Goal: Task Accomplishment & Management: Use online tool/utility

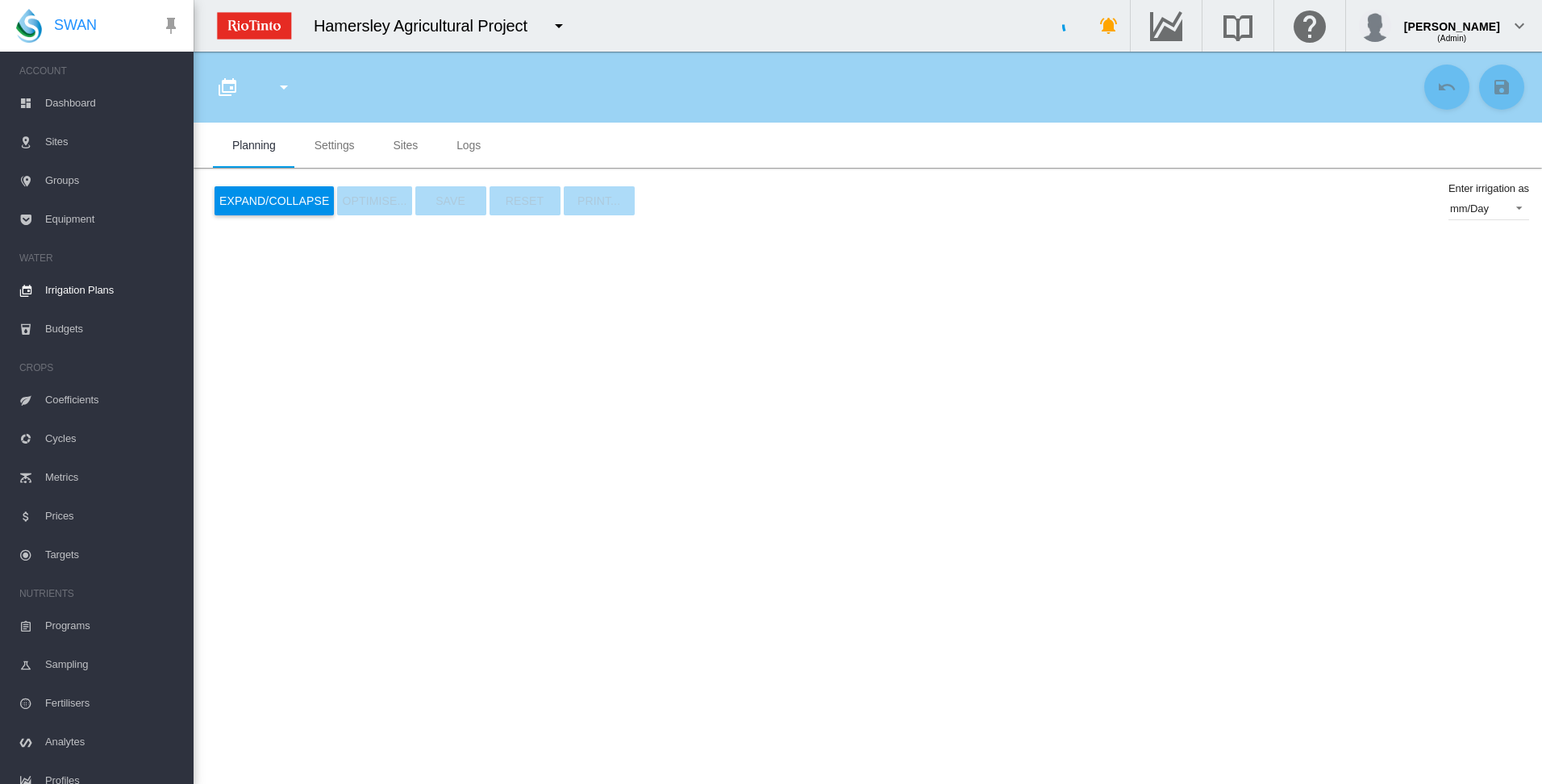
type input "**********"
type input "*"
type input "*****"
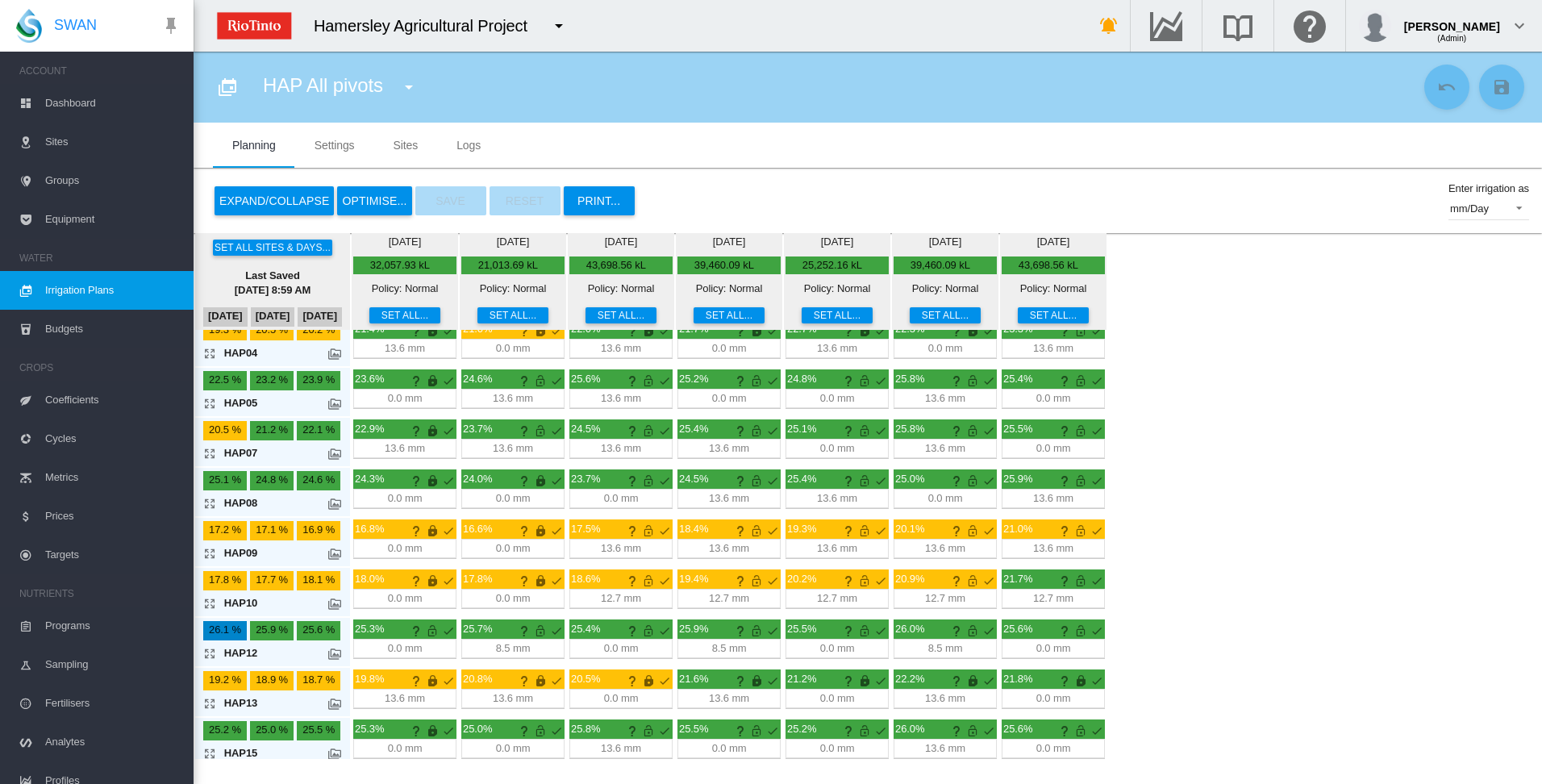
scroll to position [174, 0]
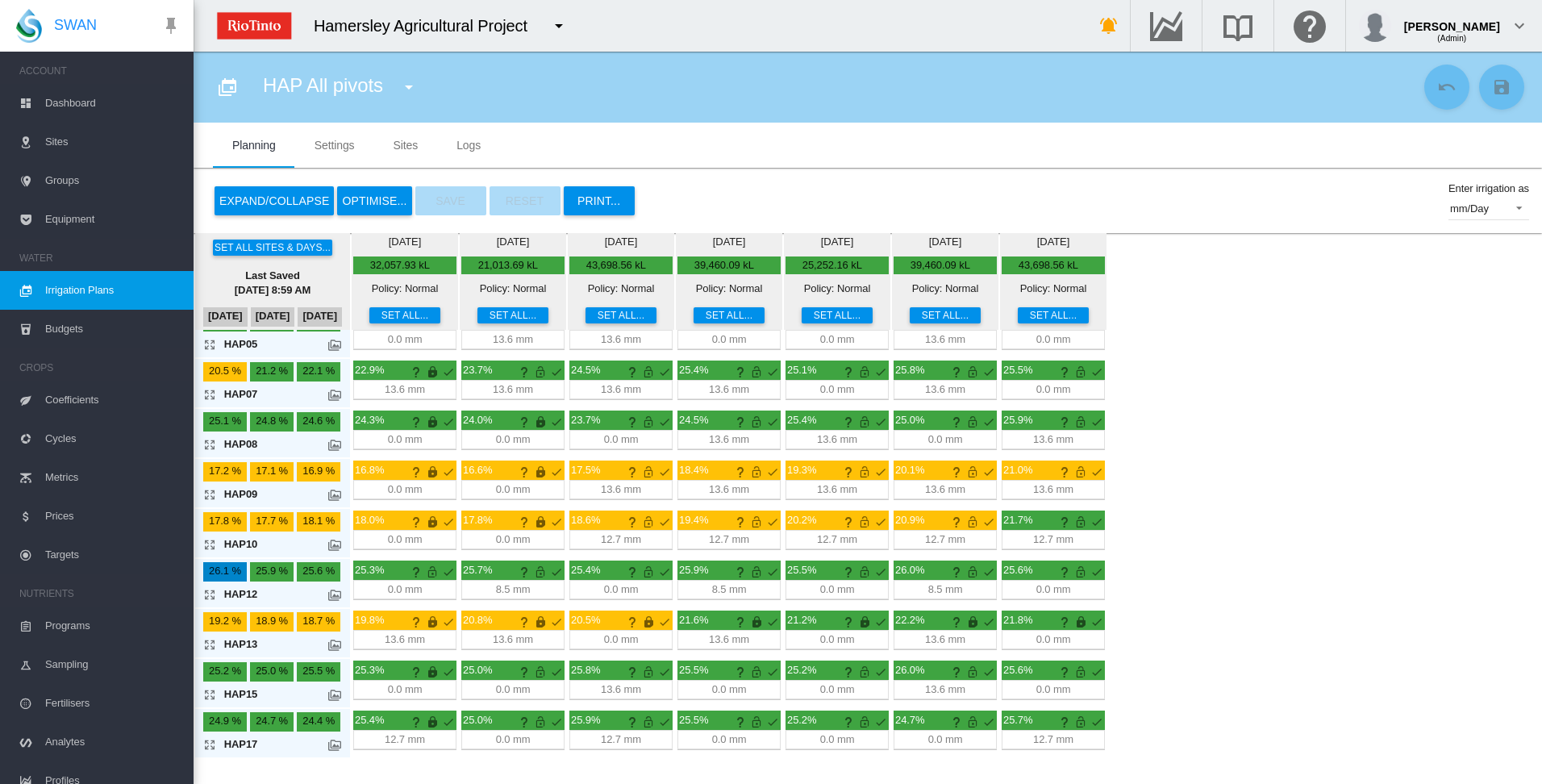
click at [210, 695] on md-icon "icon-arrow-expand" at bounding box center [212, 694] width 20 height 20
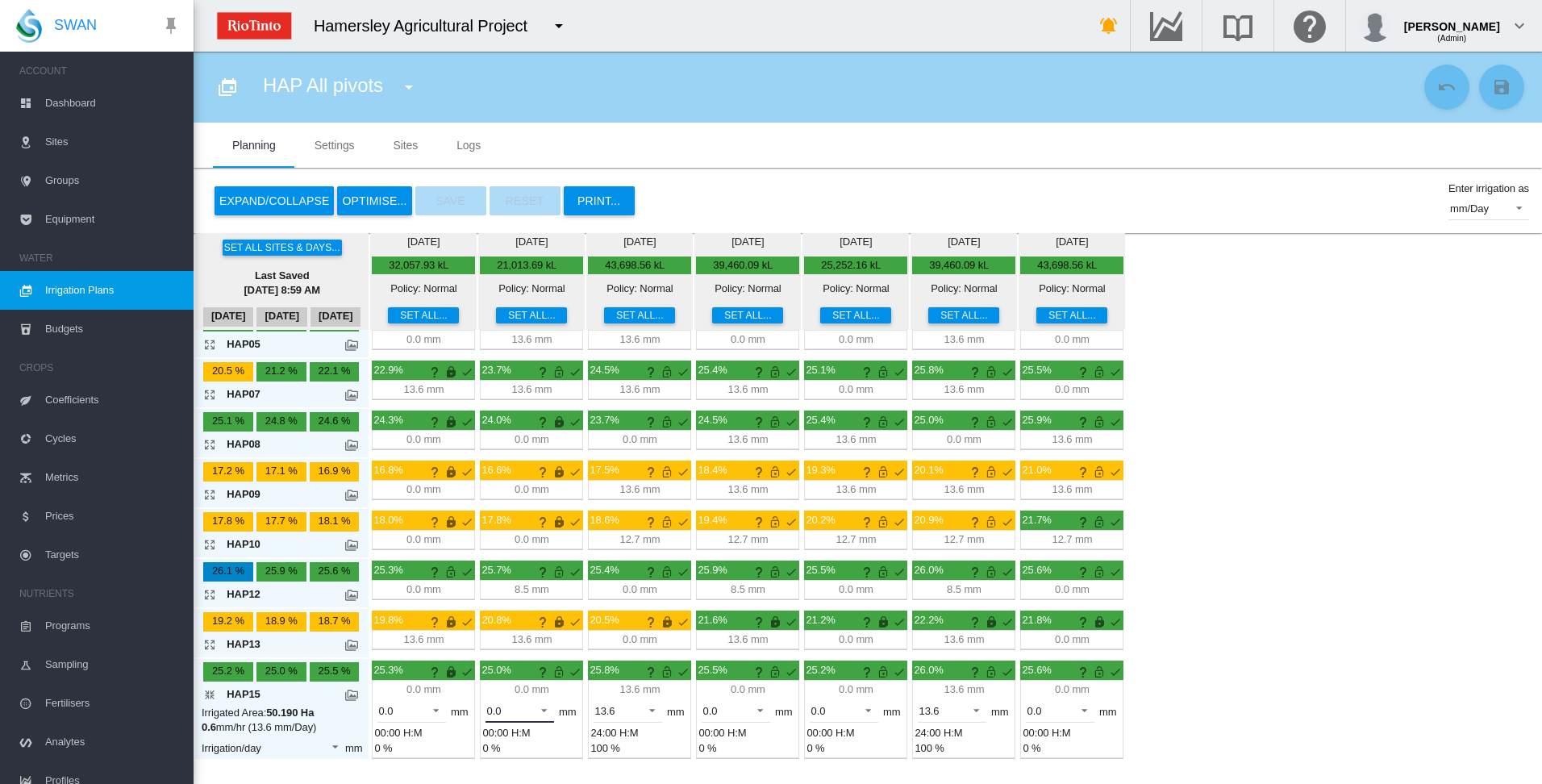
click at [548, 710] on span at bounding box center [539, 709] width 20 height 15
click at [533, 750] on md-option "13.6" at bounding box center [529, 750] width 110 height 39
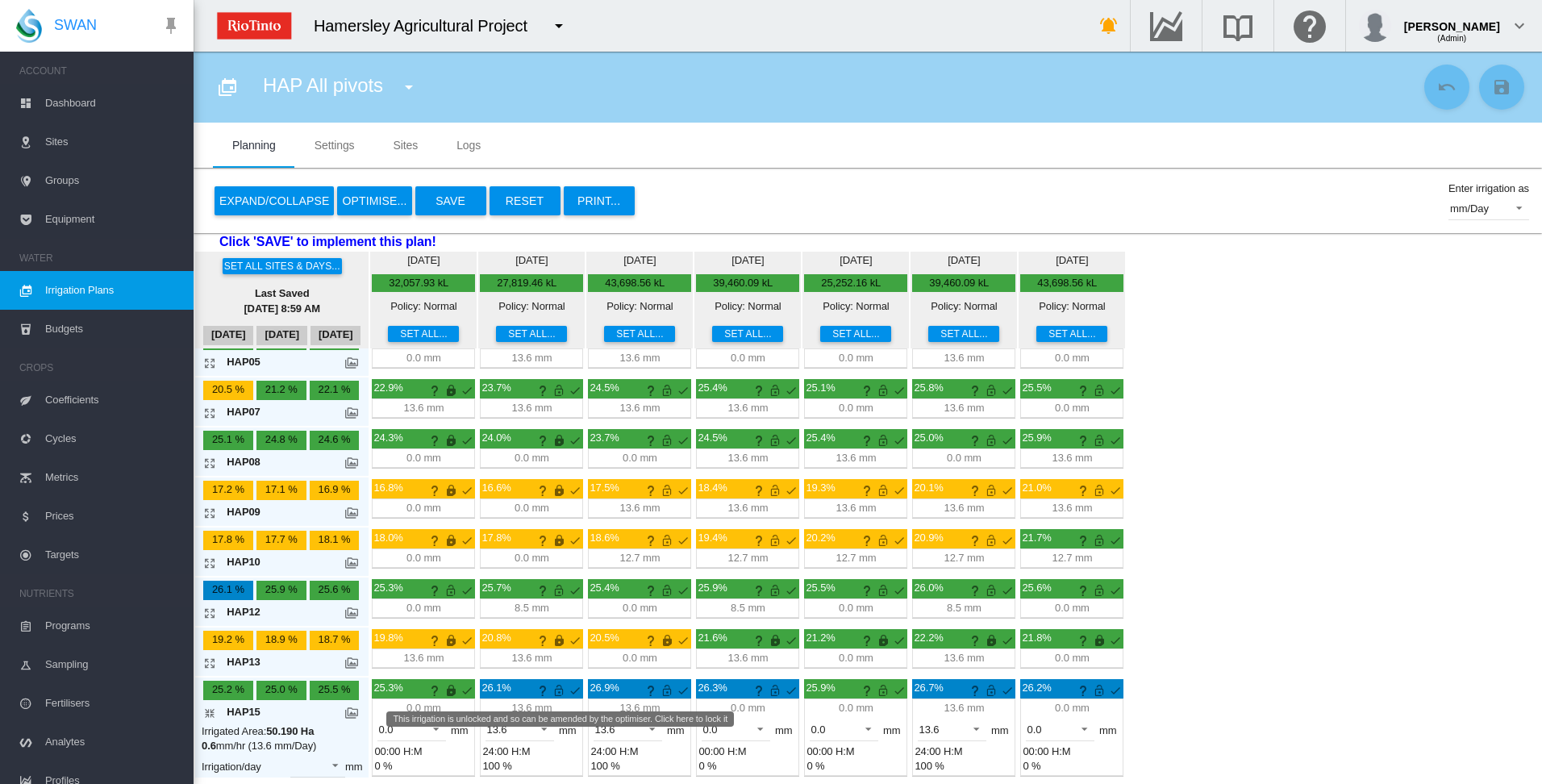
click at [559, 692] on md-icon "This irrigation is unlocked and so can be amended by the optimiser. Click here …" at bounding box center [559, 690] width 20 height 20
click at [209, 713] on md-icon "icon-arrow-collapse" at bounding box center [212, 712] width 20 height 20
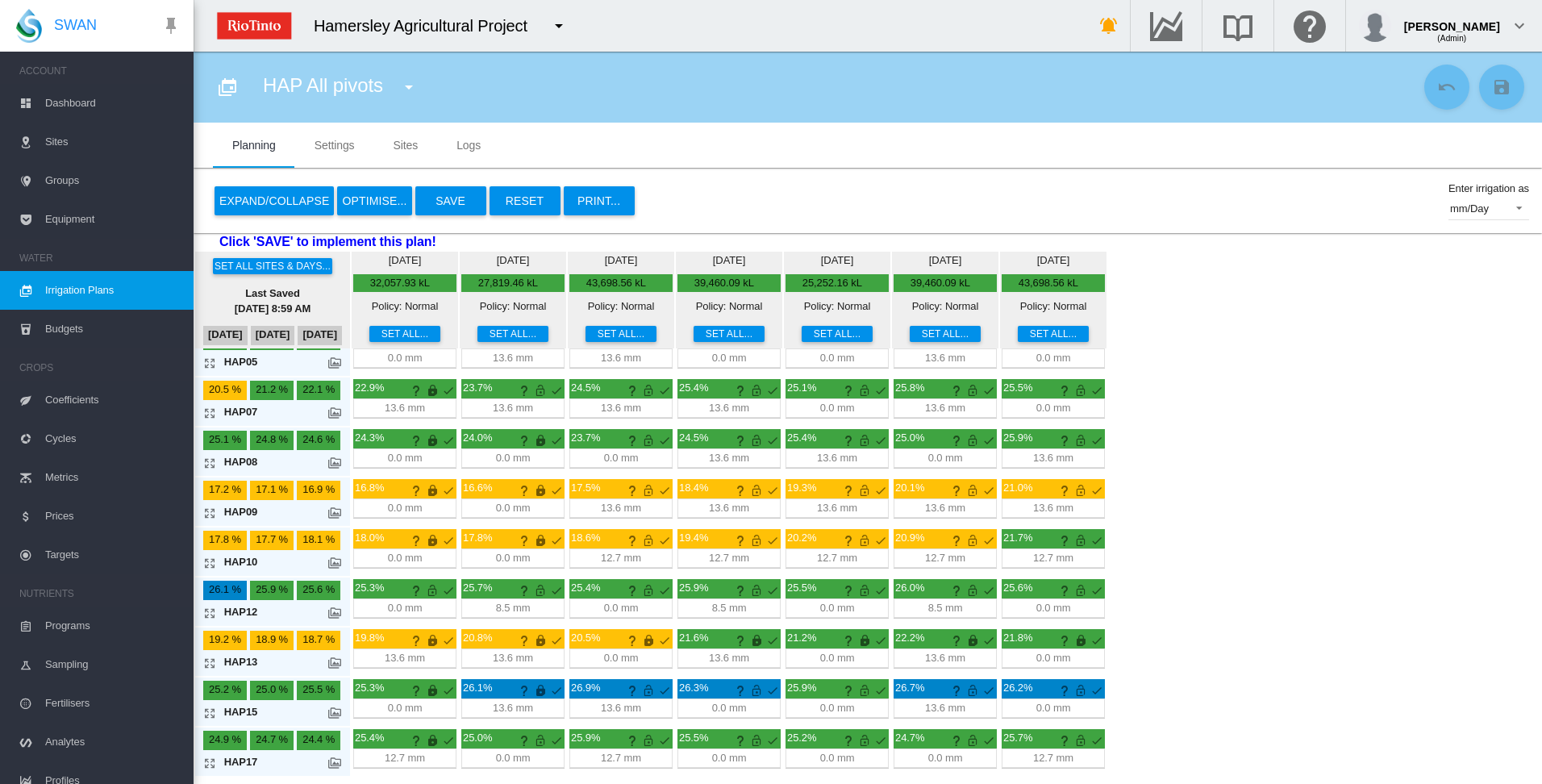
click at [371, 201] on button "OPTIMISE..." at bounding box center [374, 200] width 74 height 29
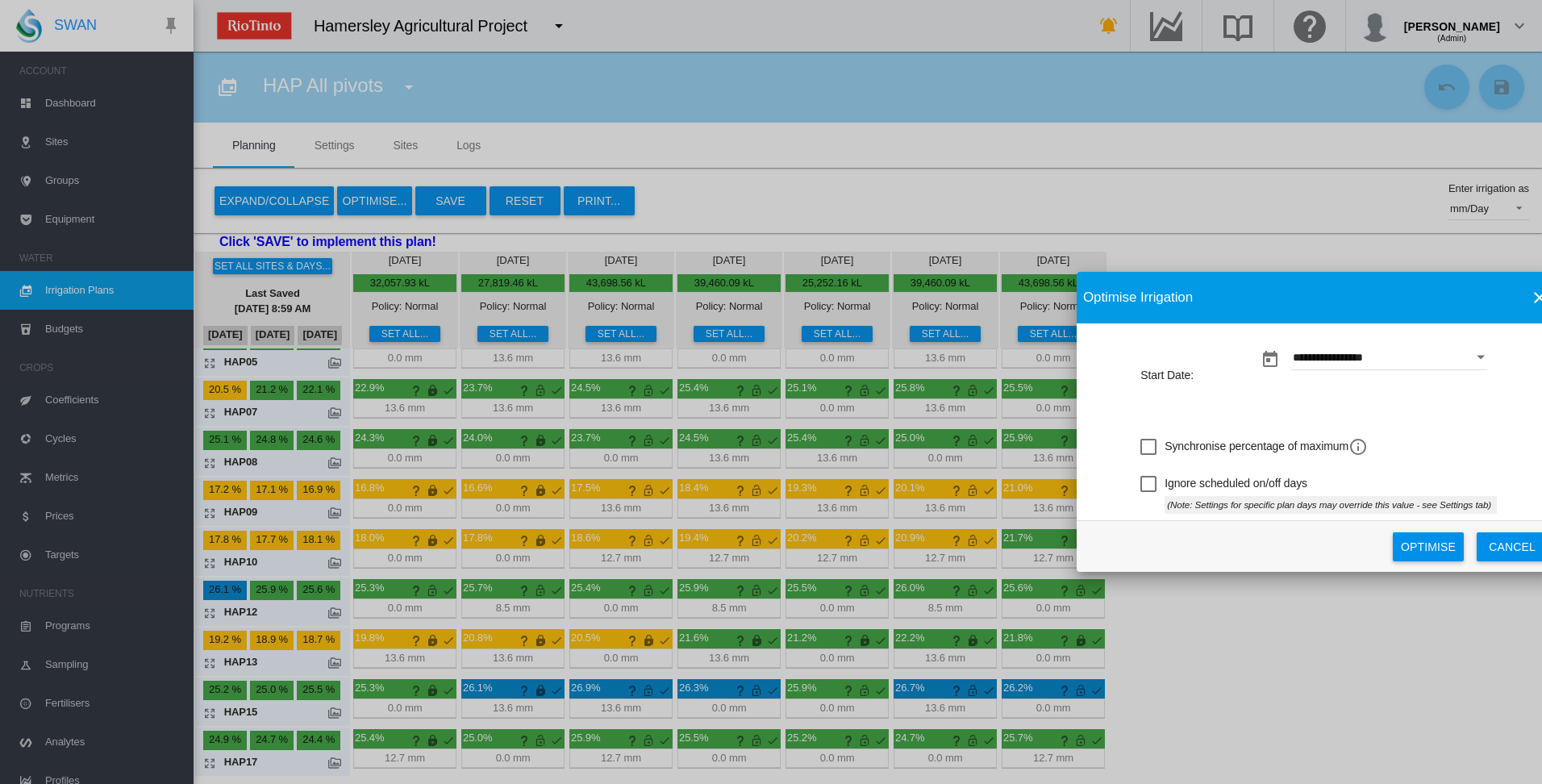
drag, startPoint x: 782, startPoint y: 274, endPoint x: 1330, endPoint y: 304, distance: 548.8
click at [1330, 304] on md-toolbar "Optimise Irrigation" at bounding box center [1319, 297] width 484 height 51
click at [1435, 547] on button "Optimise" at bounding box center [1427, 547] width 71 height 29
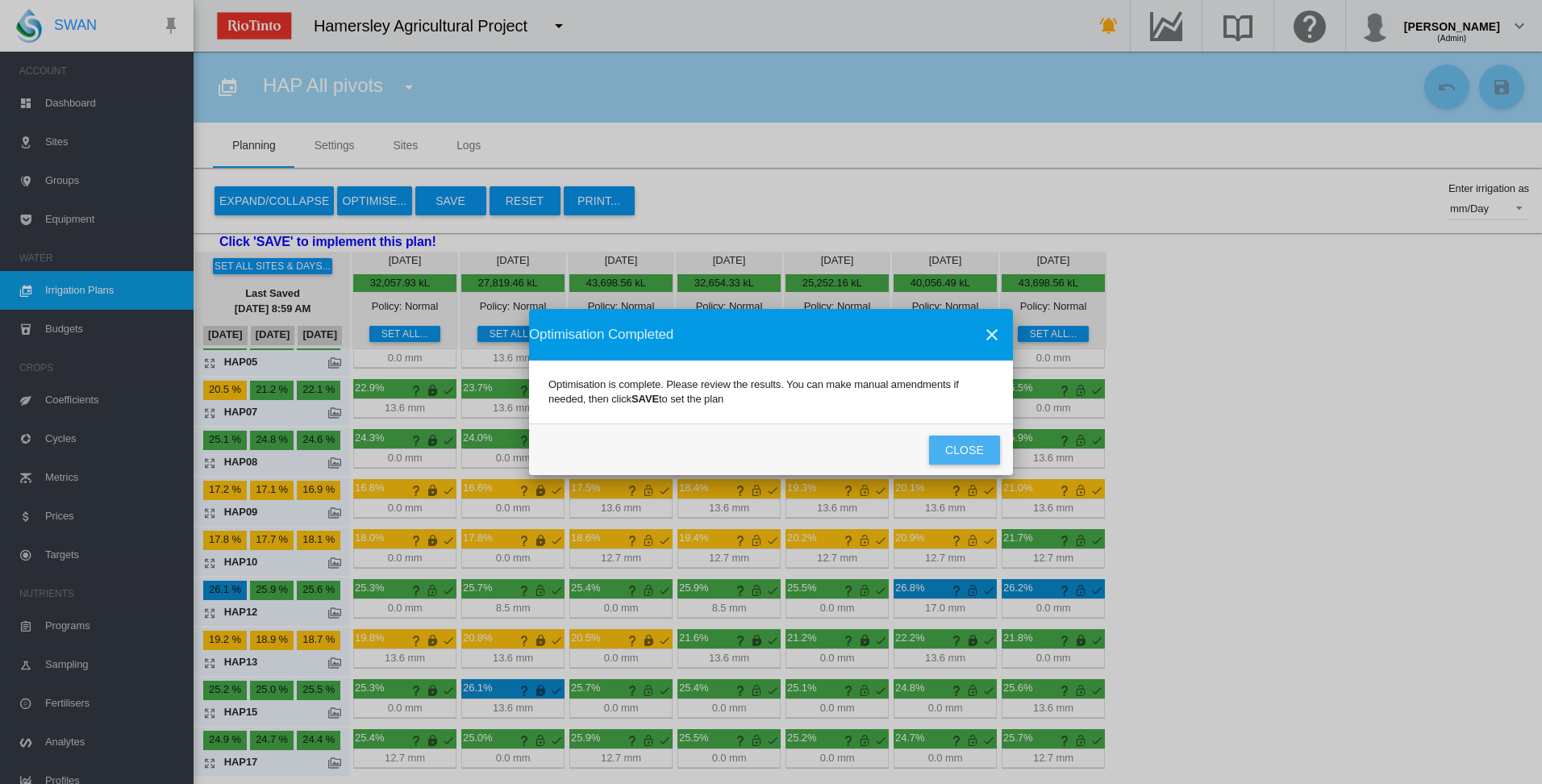
click at [974, 451] on button "Close" at bounding box center [965, 450] width 71 height 29
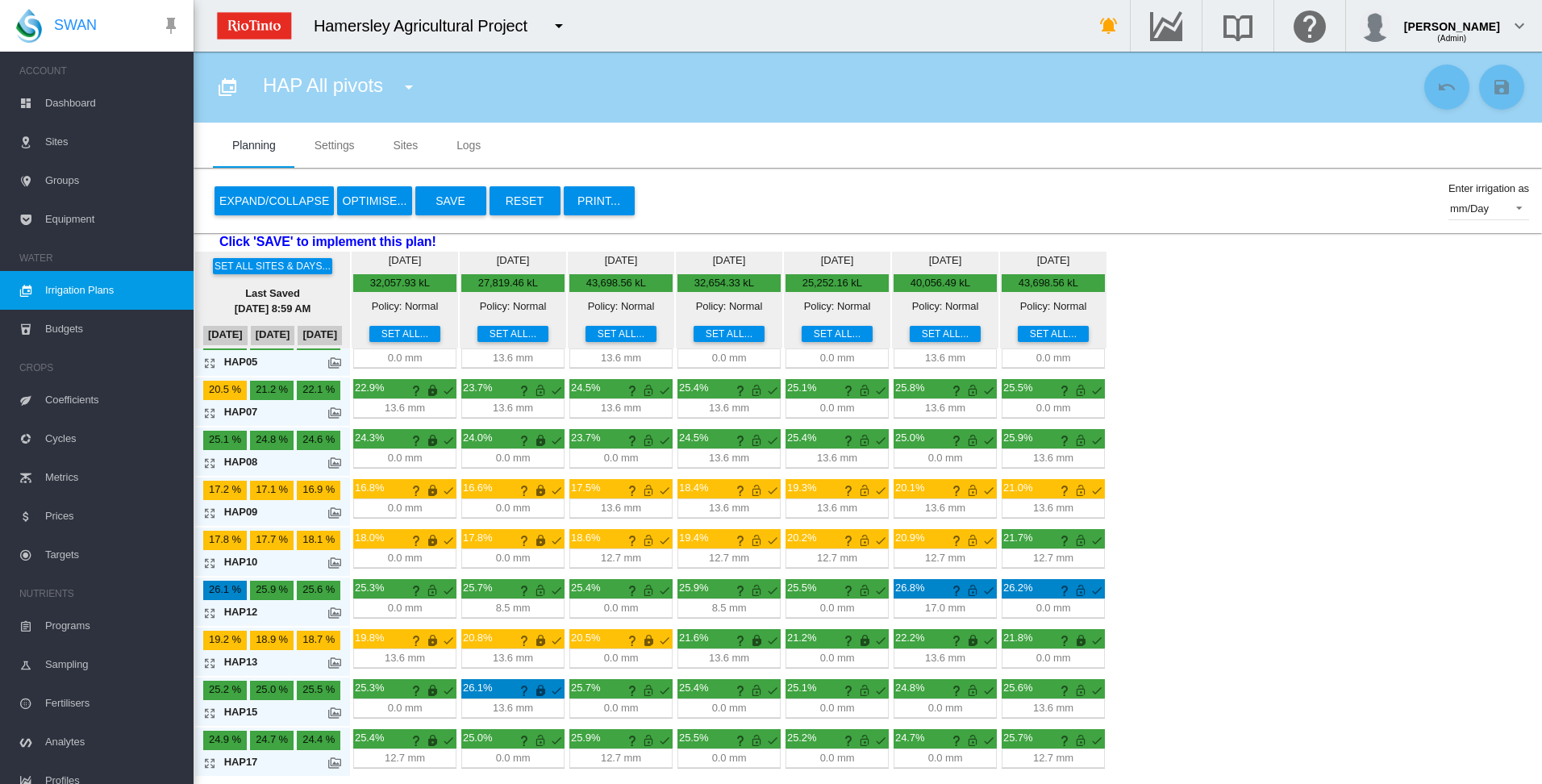
click at [208, 463] on md-icon "icon-arrow-expand" at bounding box center [212, 463] width 20 height 20
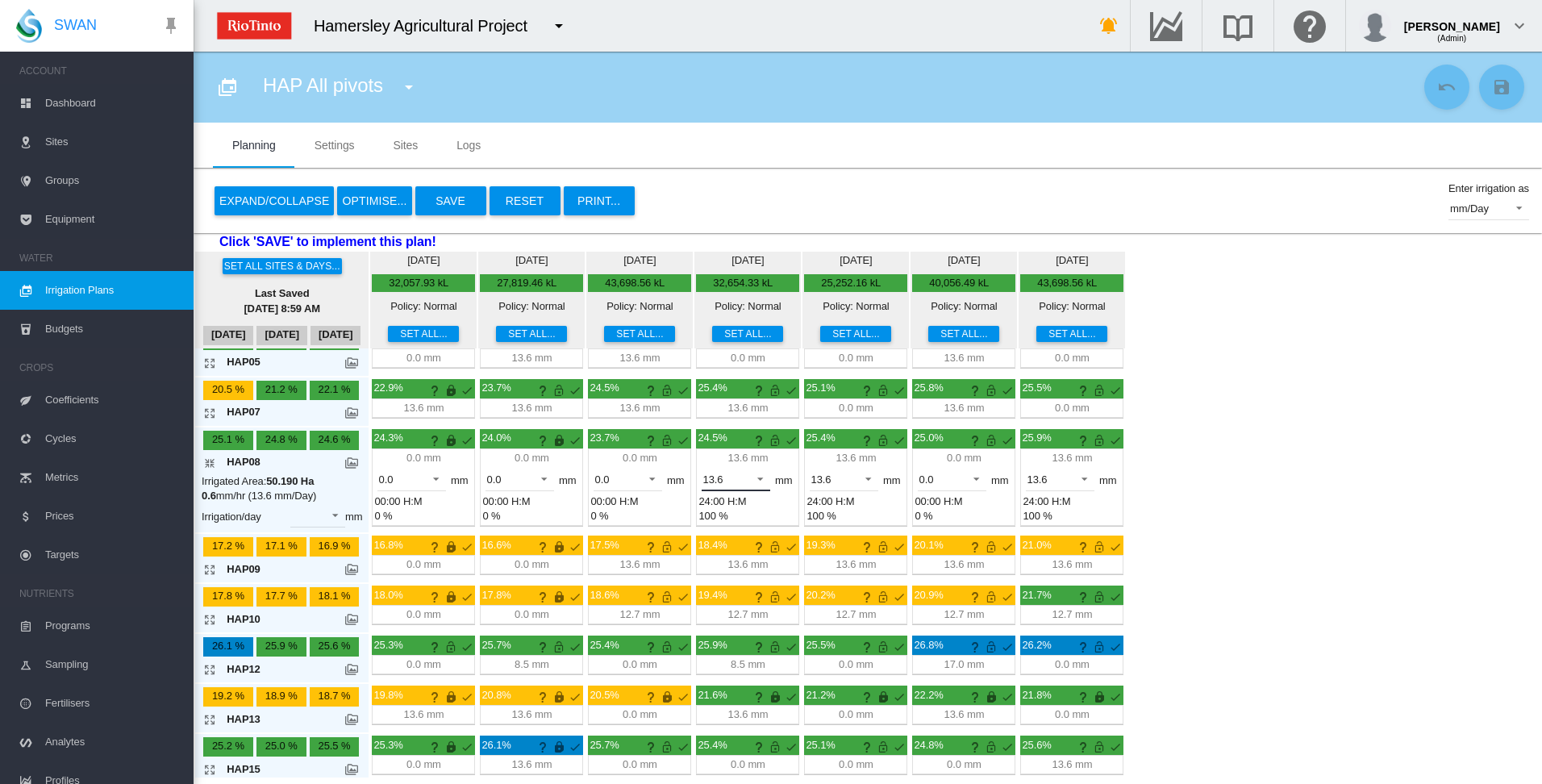
click at [763, 478] on span at bounding box center [755, 478] width 20 height 15
click at [758, 444] on md-option "0.0" at bounding box center [745, 440] width 110 height 39
click at [869, 479] on span at bounding box center [863, 478] width 20 height 15
drag, startPoint x: 872, startPoint y: 443, endPoint x: 881, endPoint y: 449, distance: 10.8
click at [872, 444] on md-option "0.0" at bounding box center [853, 440] width 110 height 39
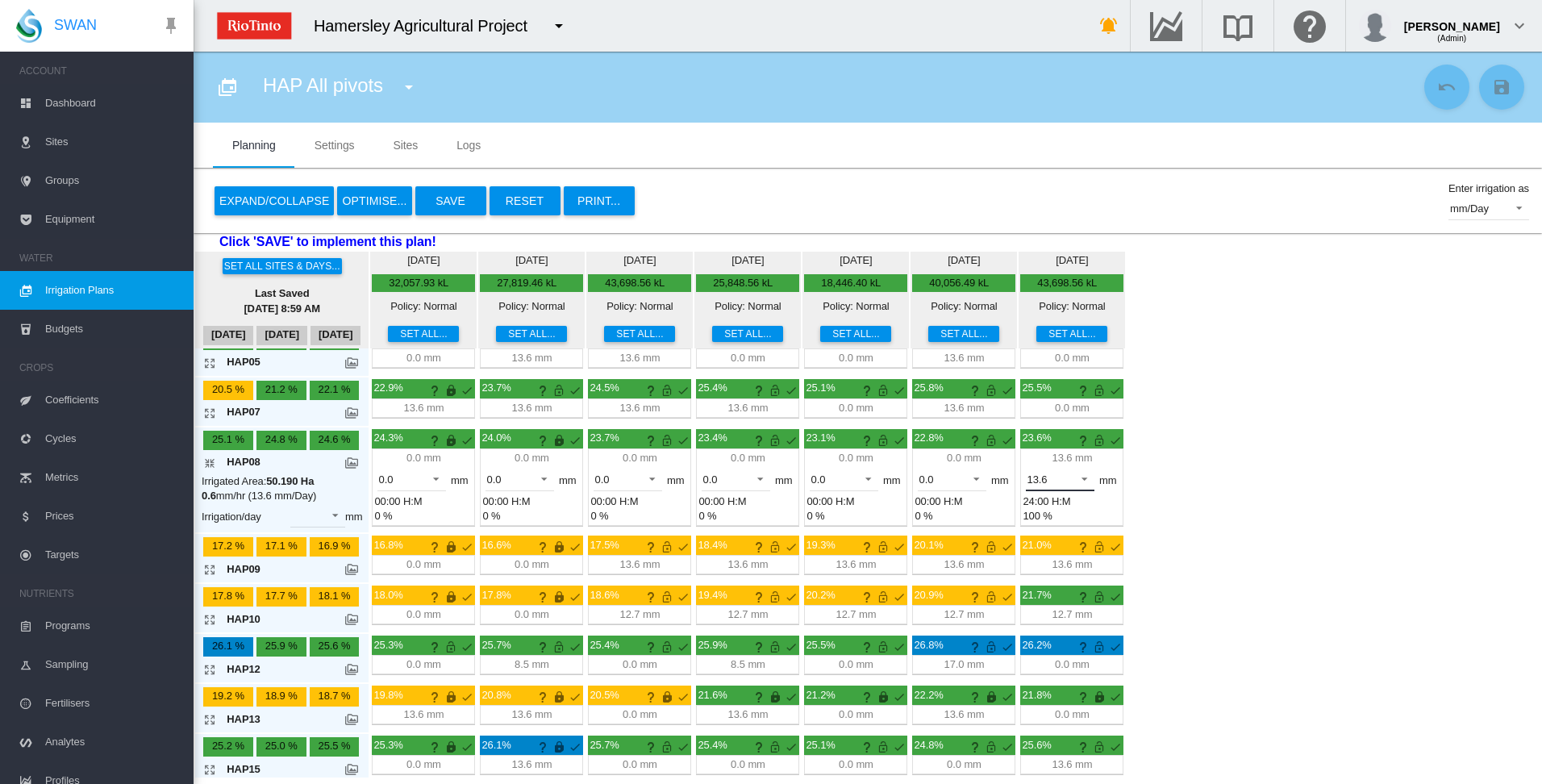
click at [1088, 479] on span at bounding box center [1079, 478] width 20 height 15
click at [1086, 452] on md-option "0.0" at bounding box center [1069, 440] width 110 height 39
click at [1100, 442] on md-icon "This irrigation is unlocked and so can be amended by the optimiser. Click here …" at bounding box center [1099, 439] width 20 height 20
click at [989, 442] on md-icon "This irrigation is unlocked and so can be amended by the optimiser. Click here …" at bounding box center [991, 439] width 20 height 20
click at [881, 441] on md-icon "This irrigation is unlocked and so can be amended by the optimiser. Click here …" at bounding box center [883, 439] width 20 height 20
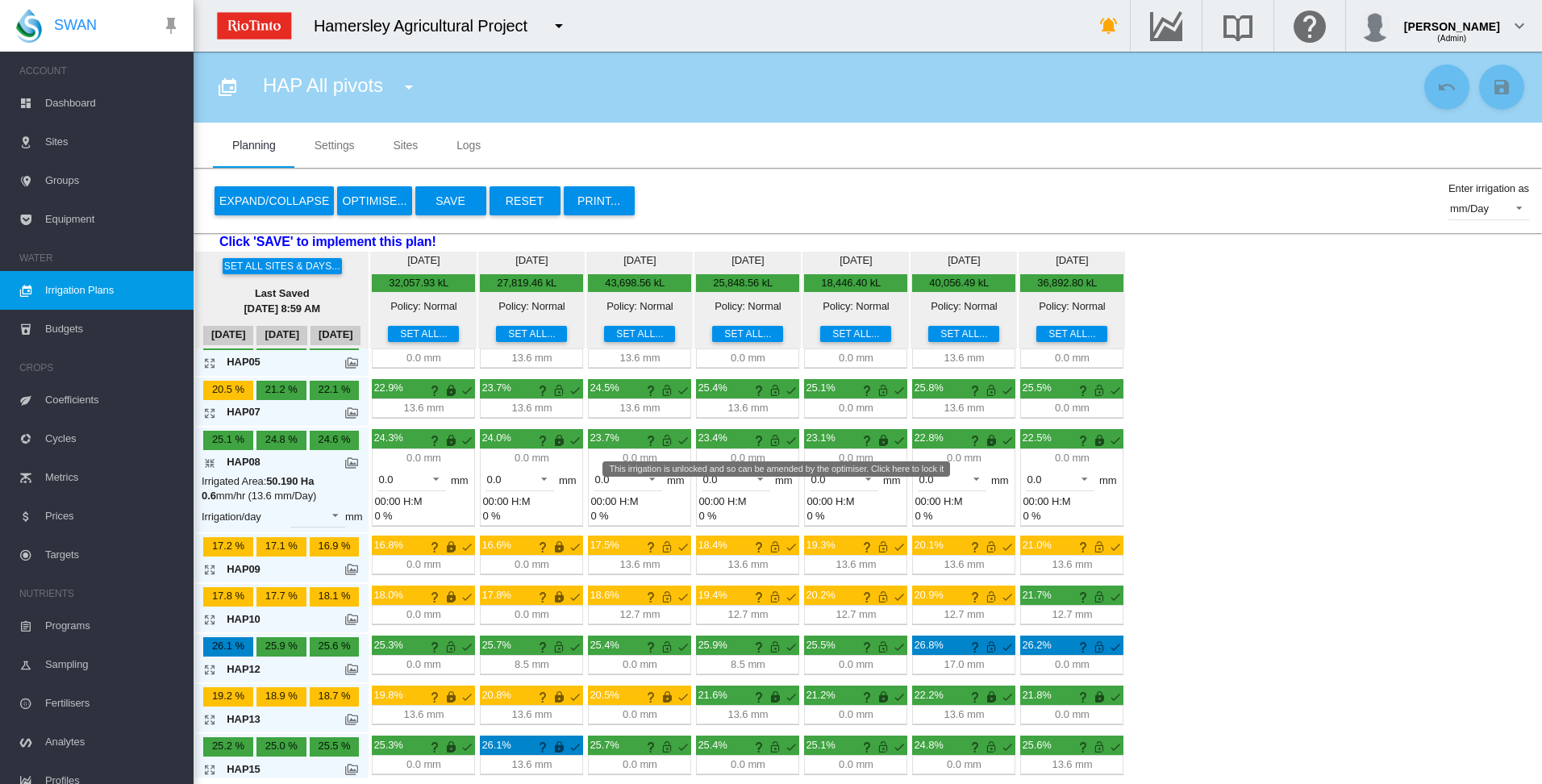
drag, startPoint x: 774, startPoint y: 440, endPoint x: 763, endPoint y: 443, distance: 11.4
click at [775, 441] on md-icon "This irrigation is unlocked and so can be amended by the optimiser. Click here …" at bounding box center [775, 439] width 20 height 20
click at [671, 441] on md-icon "This irrigation is unlocked and so can be amended by the optimiser. Click here …" at bounding box center [667, 439] width 20 height 20
click at [210, 457] on md-icon "icon-arrow-collapse" at bounding box center [212, 463] width 20 height 20
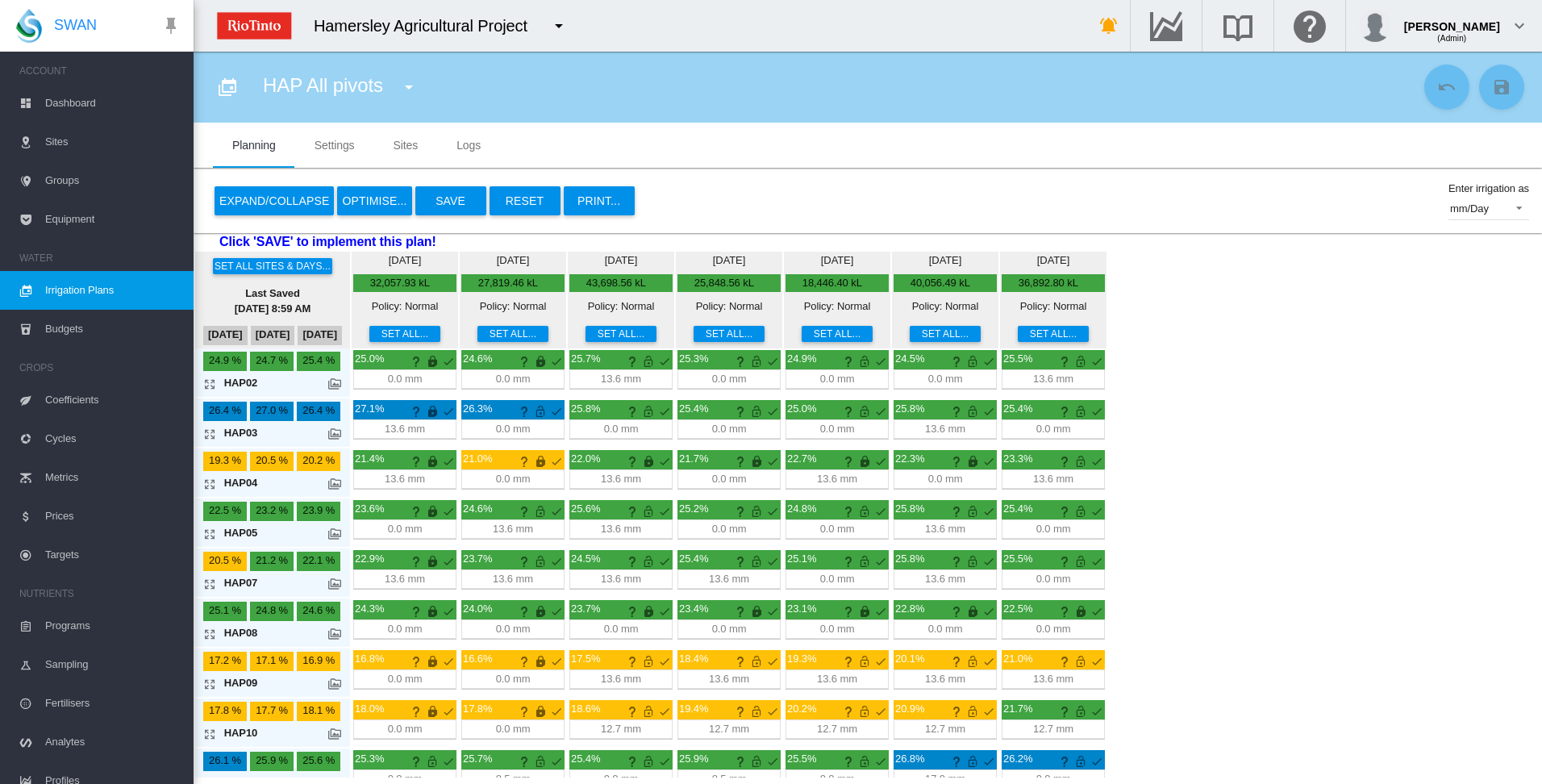
scroll to position [0, 0]
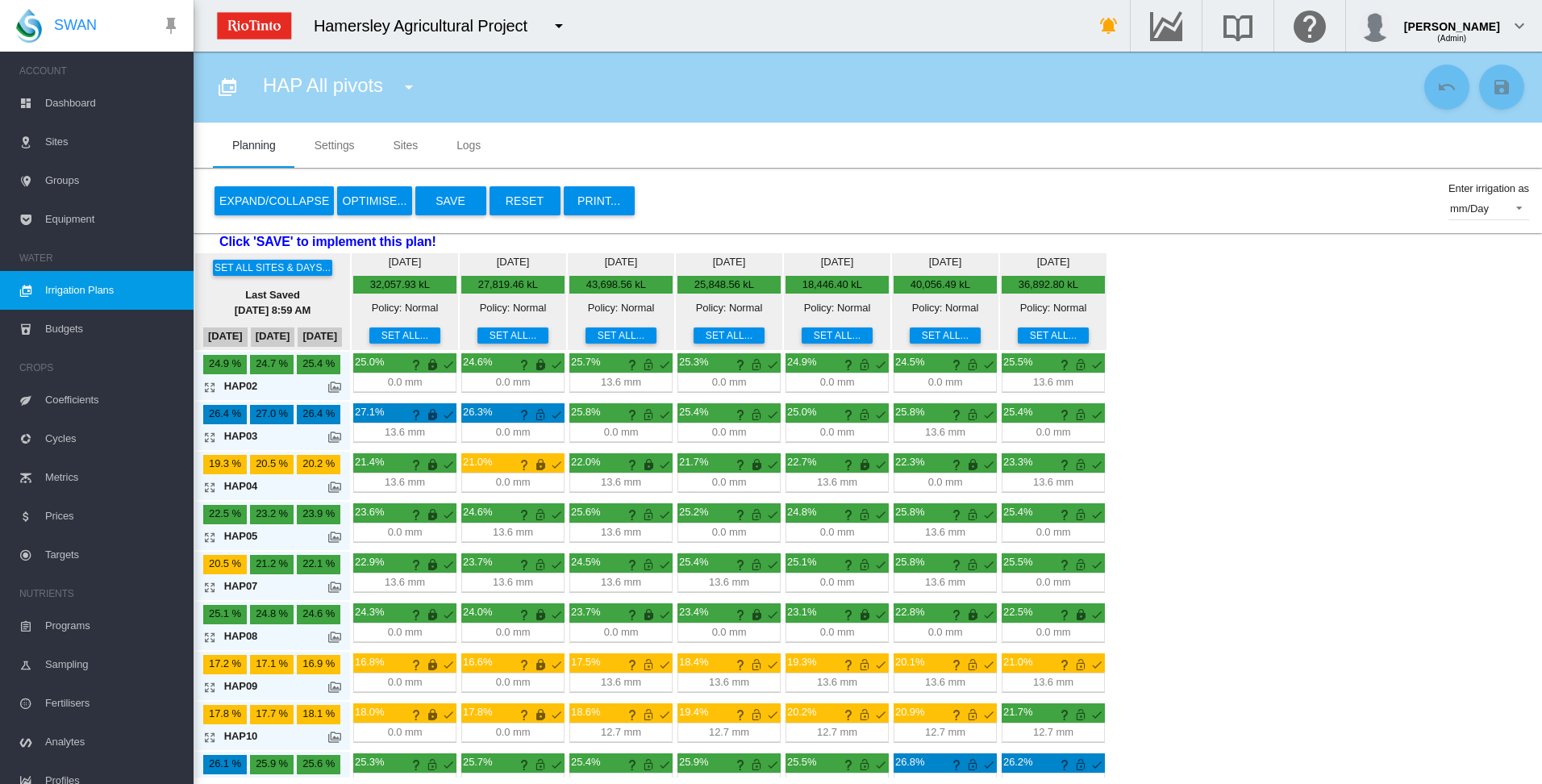
click at [210, 686] on md-icon "icon-arrow-expand" at bounding box center [212, 686] width 20 height 20
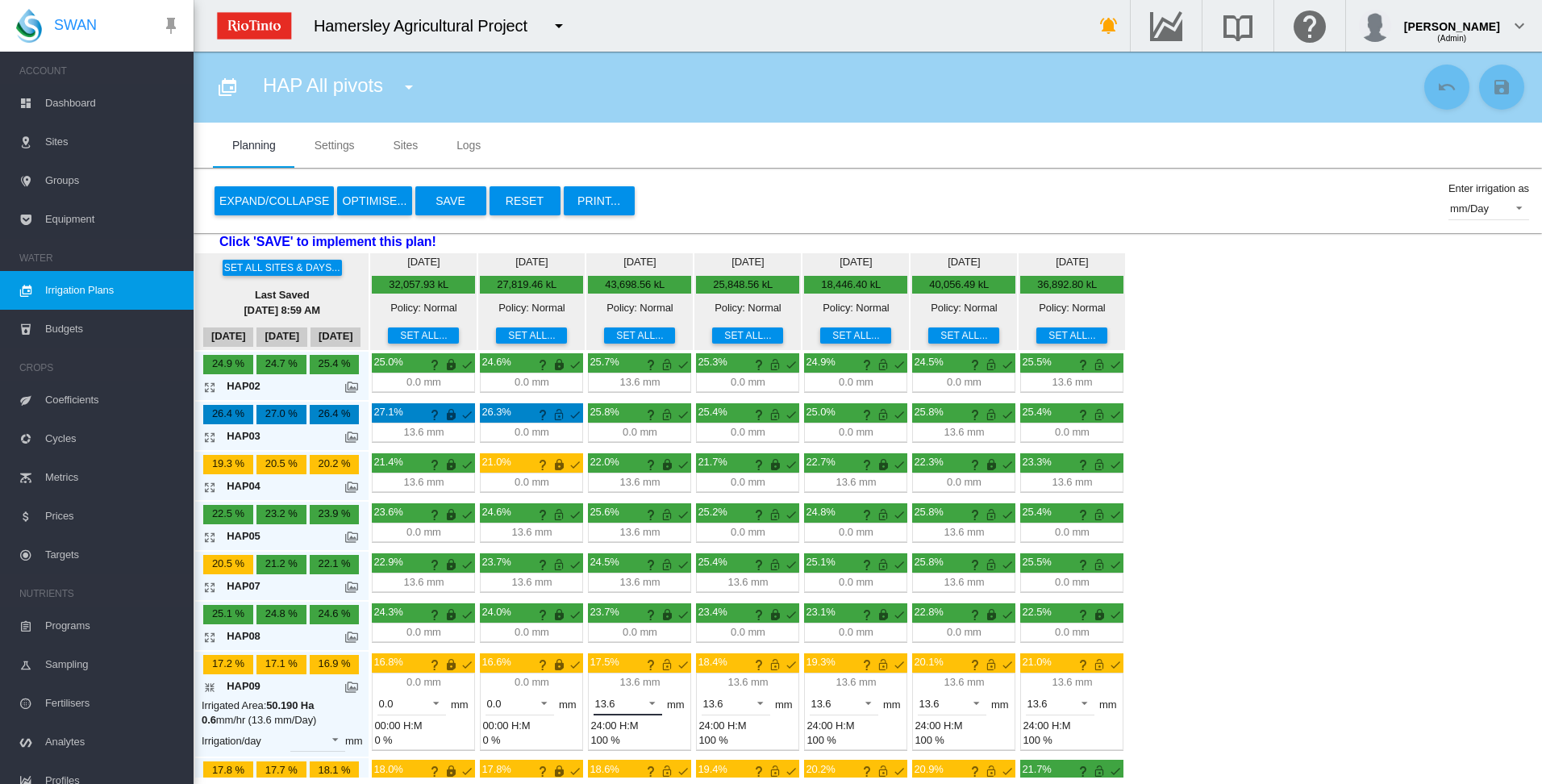
click at [654, 700] on span at bounding box center [647, 702] width 20 height 15
click at [663, 669] on md-option "0.0" at bounding box center [637, 665] width 110 height 39
click at [761, 700] on span at bounding box center [755, 702] width 20 height 15
click at [752, 671] on md-option "0.0" at bounding box center [745, 665] width 110 height 39
click at [869, 702] on span at bounding box center [863, 702] width 20 height 15
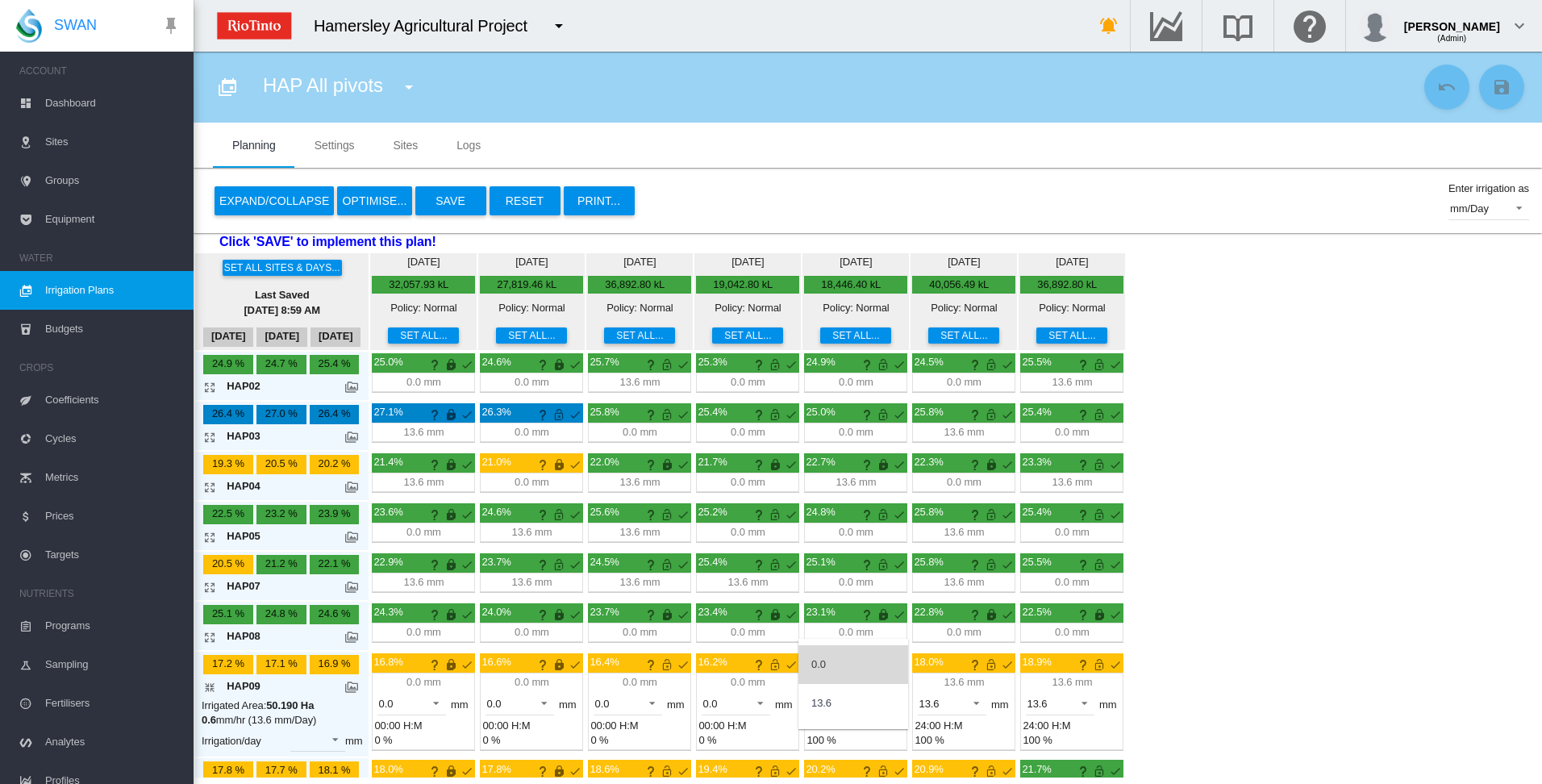
click at [857, 673] on md-option "0.0" at bounding box center [853, 665] width 110 height 39
click at [971, 704] on span at bounding box center [971, 702] width 20 height 15
click at [972, 675] on md-option "0.0" at bounding box center [961, 665] width 110 height 39
click at [1084, 697] on span at bounding box center [1079, 702] width 20 height 15
click at [1075, 670] on md-option "0.0" at bounding box center [1069, 665] width 110 height 39
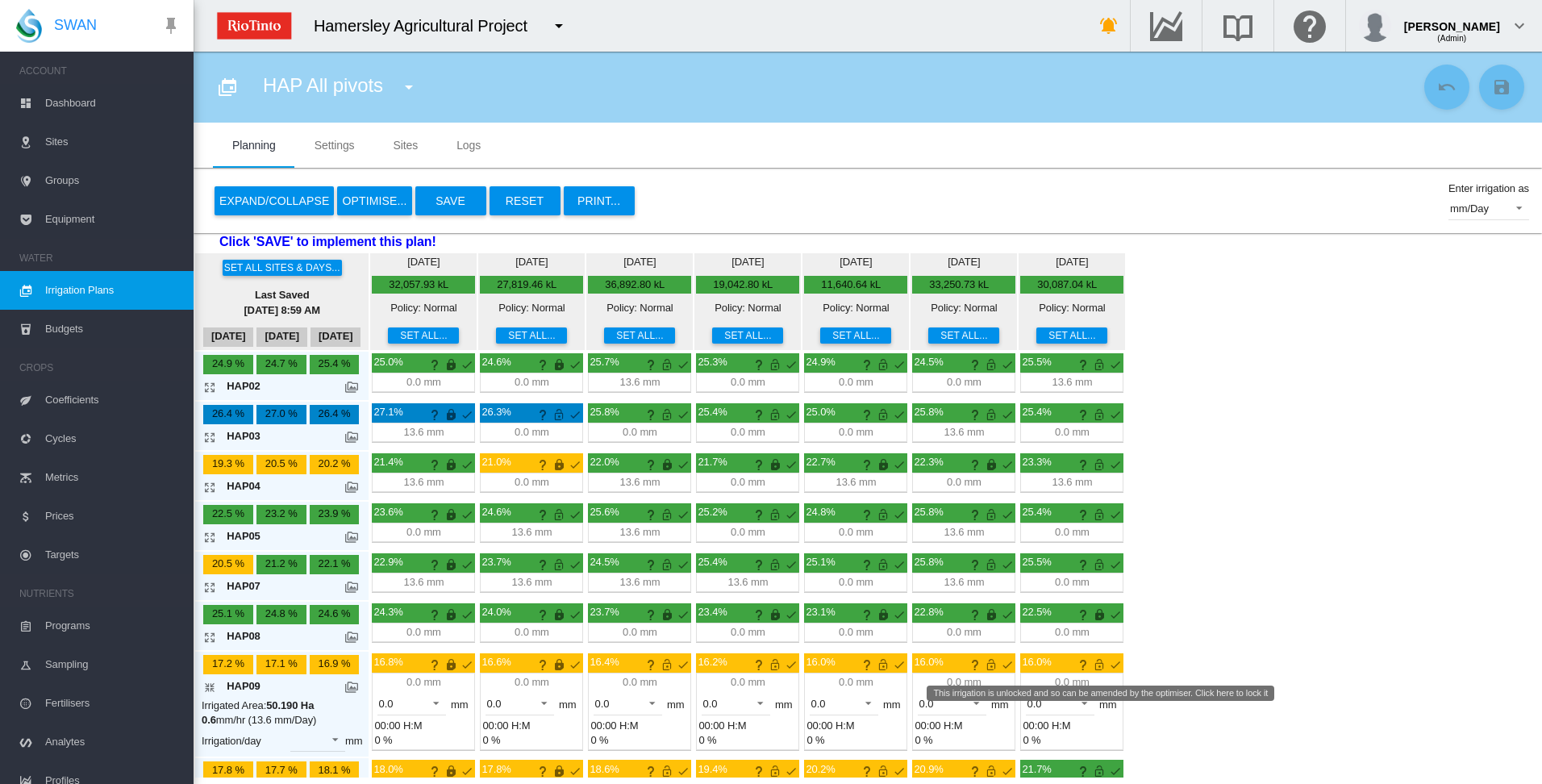
drag, startPoint x: 1098, startPoint y: 665, endPoint x: 1003, endPoint y: 670, distance: 95.1
click at [1100, 665] on md-icon "This irrigation is unlocked and so can be amended by the optimiser. Click here …" at bounding box center [1099, 664] width 20 height 20
drag, startPoint x: 994, startPoint y: 666, endPoint x: 974, endPoint y: 665, distance: 20.0
click at [995, 667] on md-icon "This irrigation is unlocked and so can be amended by the optimiser. Click here …" at bounding box center [991, 664] width 20 height 20
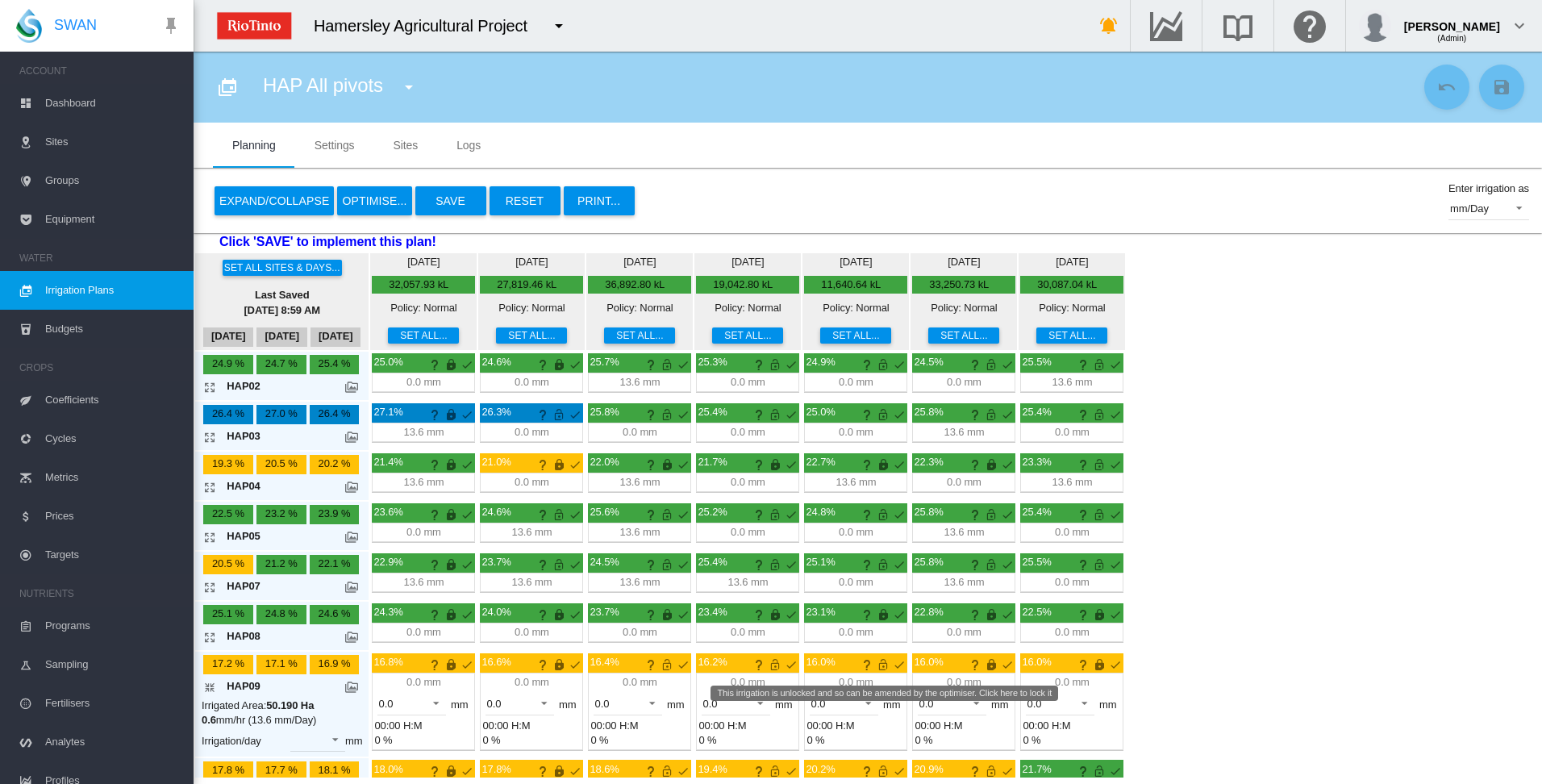
click at [886, 668] on md-icon "This irrigation is unlocked and so can be amended by the optimiser. Click here …" at bounding box center [883, 664] width 20 height 20
click at [776, 665] on md-icon "This irrigation is unlocked and so can be amended by the optimiser. Click here …" at bounding box center [775, 664] width 20 height 20
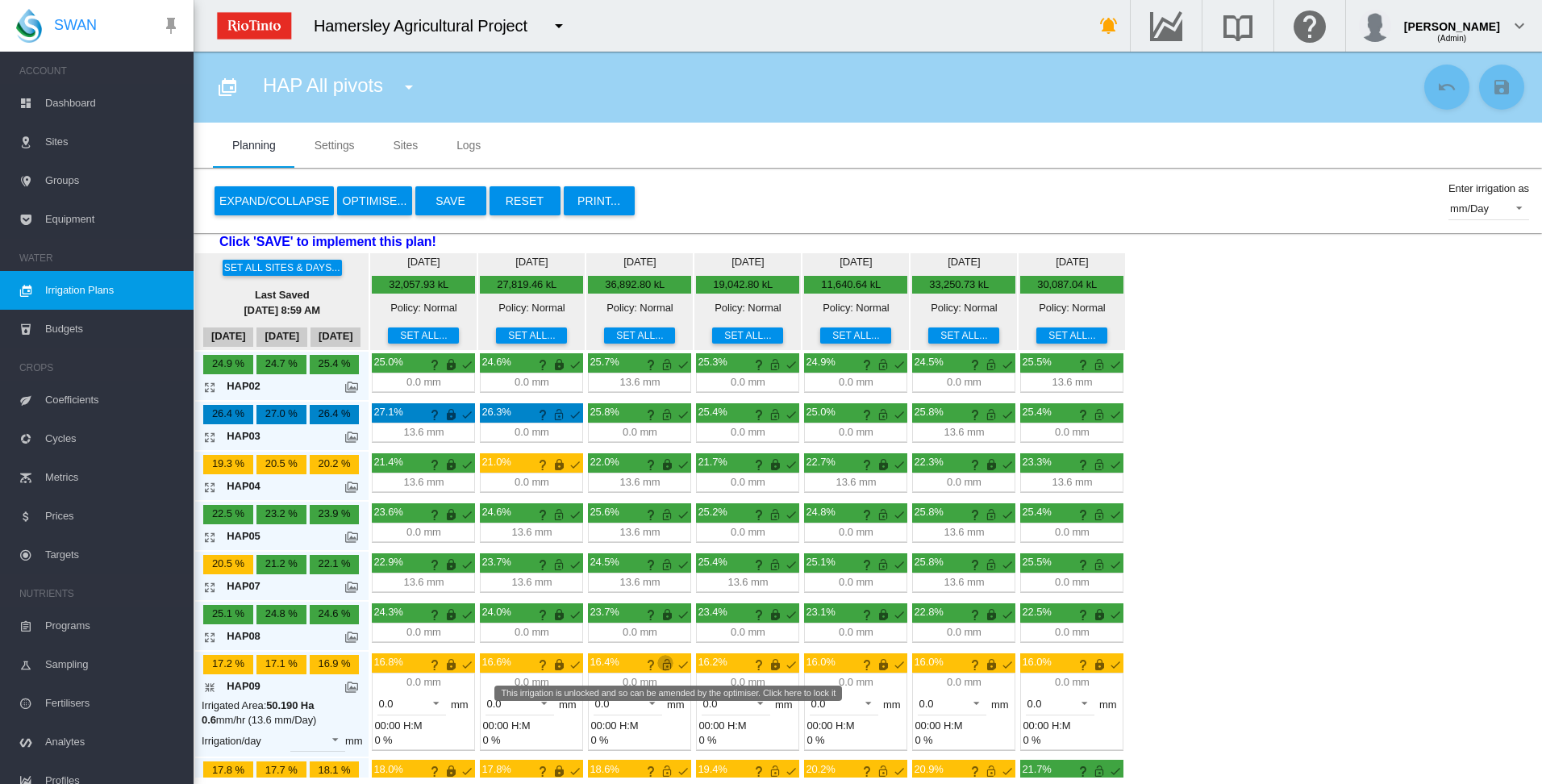
click at [665, 667] on md-icon "This irrigation is unlocked and so can be amended by the optimiser. Click here …" at bounding box center [667, 664] width 20 height 20
click at [210, 687] on md-icon "icon-arrow-collapse" at bounding box center [212, 686] width 20 height 20
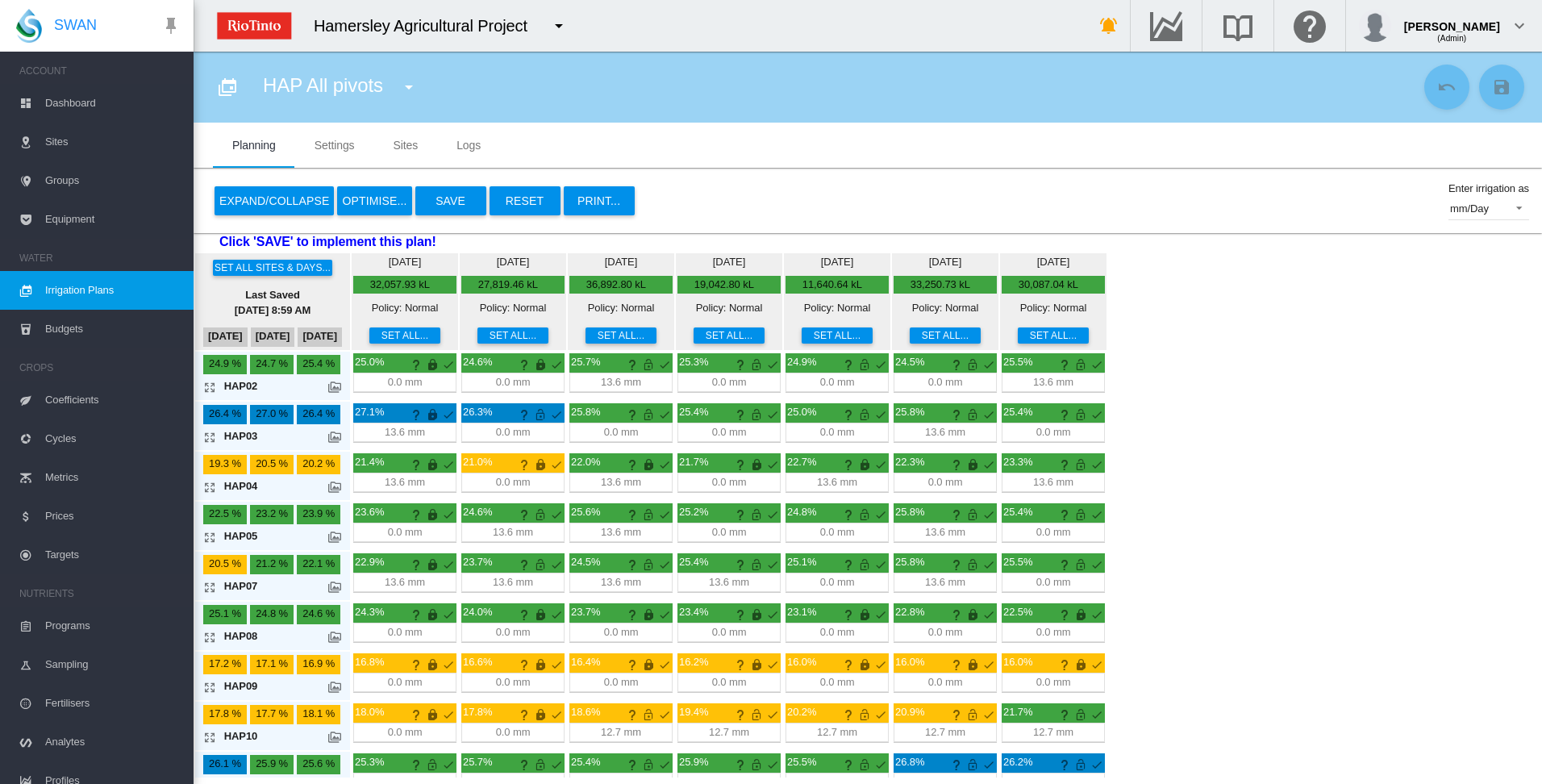
click at [211, 388] on md-icon "icon-arrow-expand" at bounding box center [212, 386] width 20 height 20
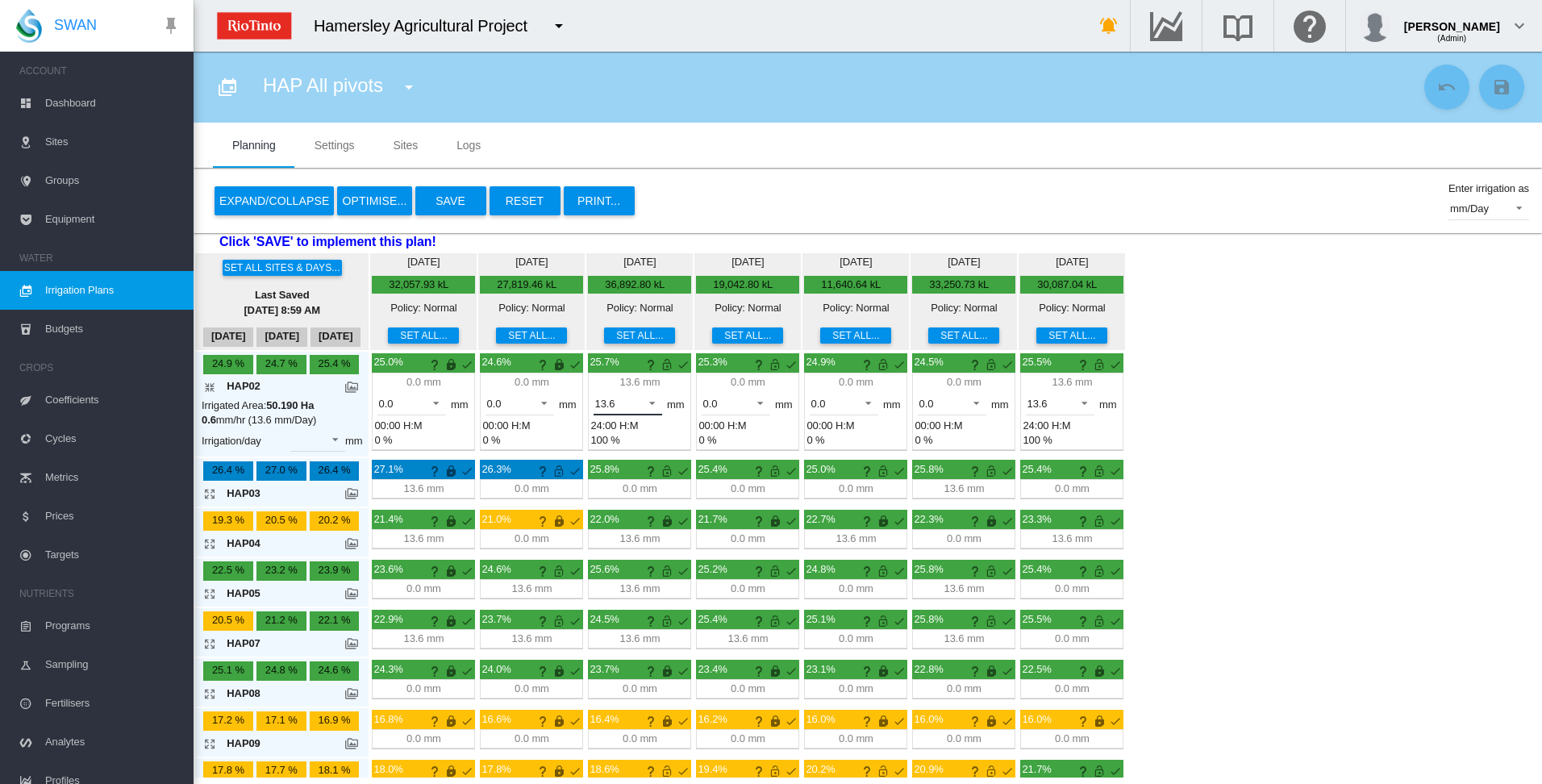
click at [650, 404] on span at bounding box center [647, 401] width 20 height 15
click at [651, 373] on md-option "0.0" at bounding box center [637, 365] width 110 height 39
click at [665, 366] on md-icon "This irrigation is unlocked and so can be amended by the optimiser. Click here …" at bounding box center [667, 364] width 20 height 20
click at [210, 389] on md-icon "icon-arrow-collapse" at bounding box center [212, 386] width 20 height 20
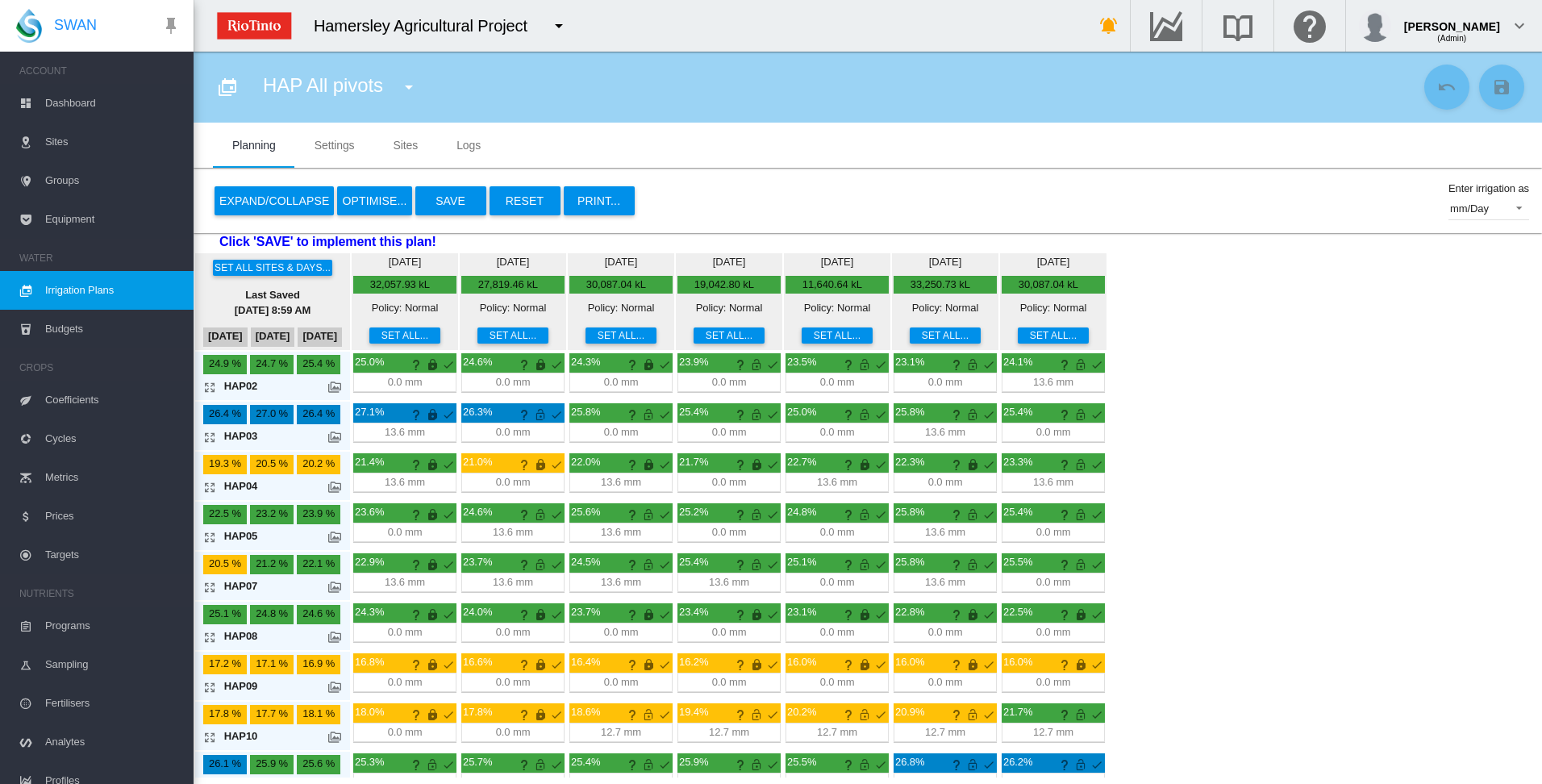
click at [208, 734] on md-icon "icon-arrow-expand" at bounding box center [212, 737] width 20 height 20
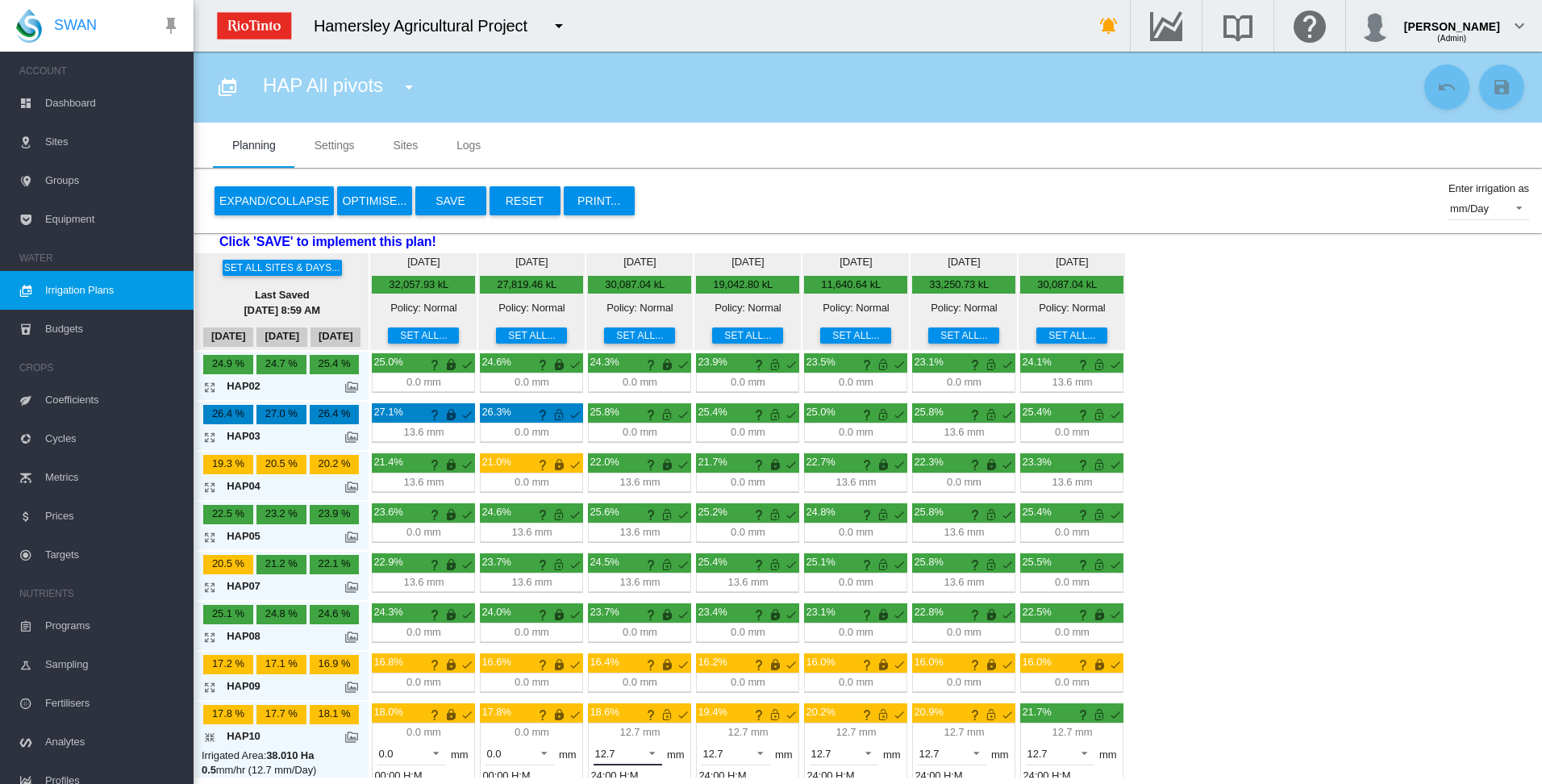
click at [653, 752] on span at bounding box center [647, 751] width 20 height 15
click at [653, 722] on md-option "0.0" at bounding box center [637, 712] width 110 height 39
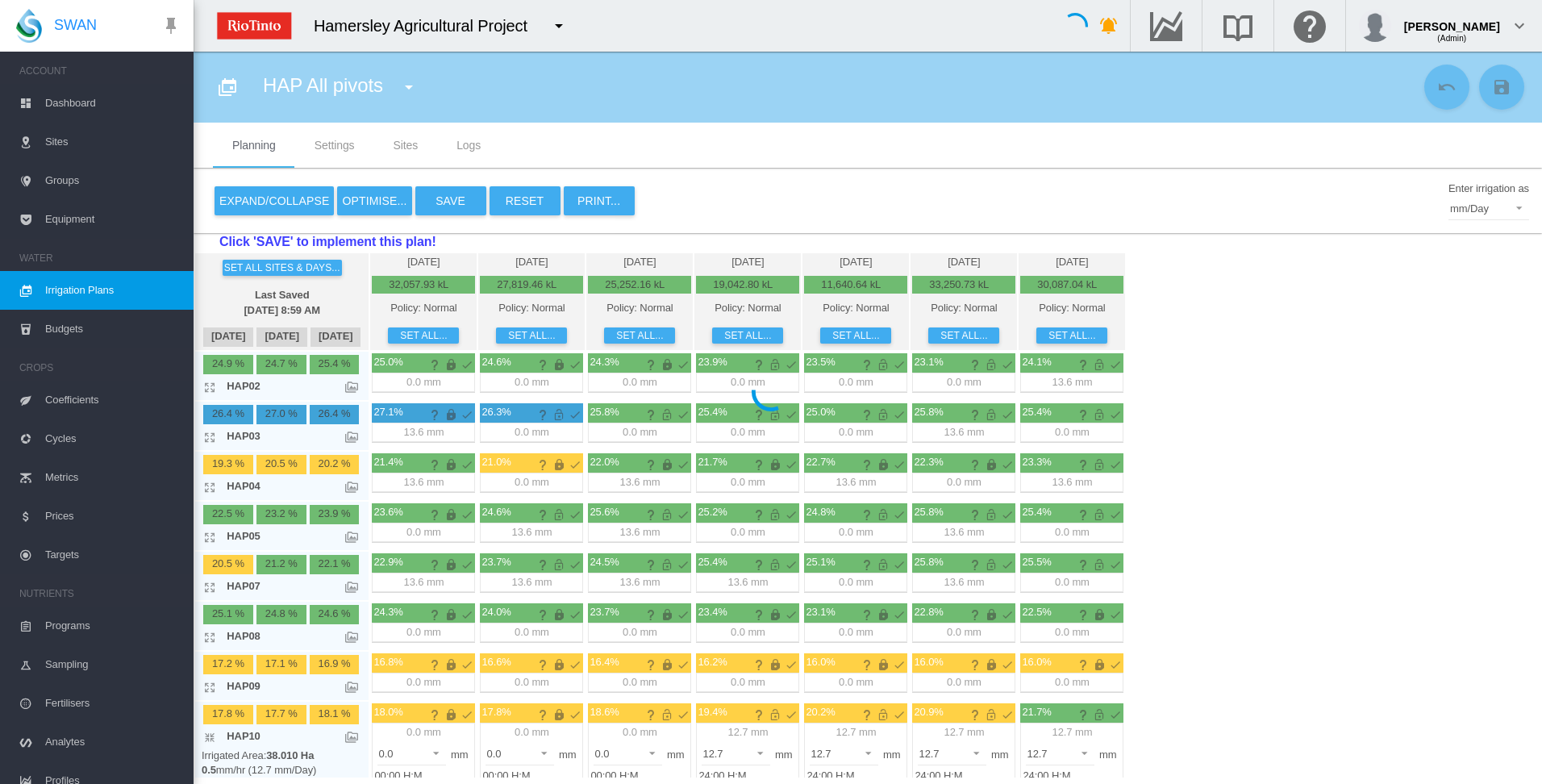
click at [669, 715] on md-icon "This irrigation is unlocked and so can be amended by the optimiser. Click here …" at bounding box center [667, 714] width 20 height 20
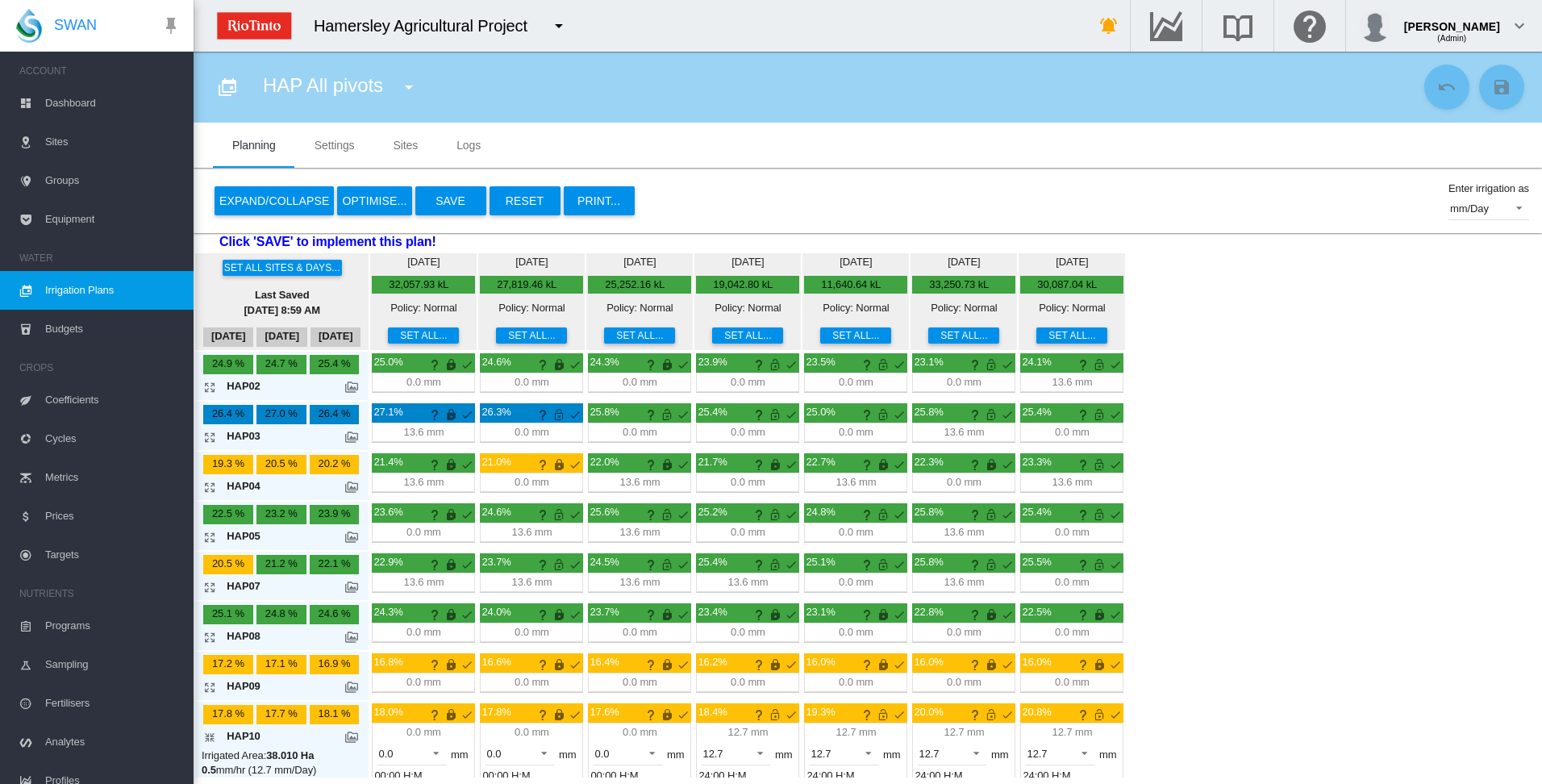
click at [208, 733] on md-icon "icon-arrow-collapse" at bounding box center [212, 737] width 20 height 20
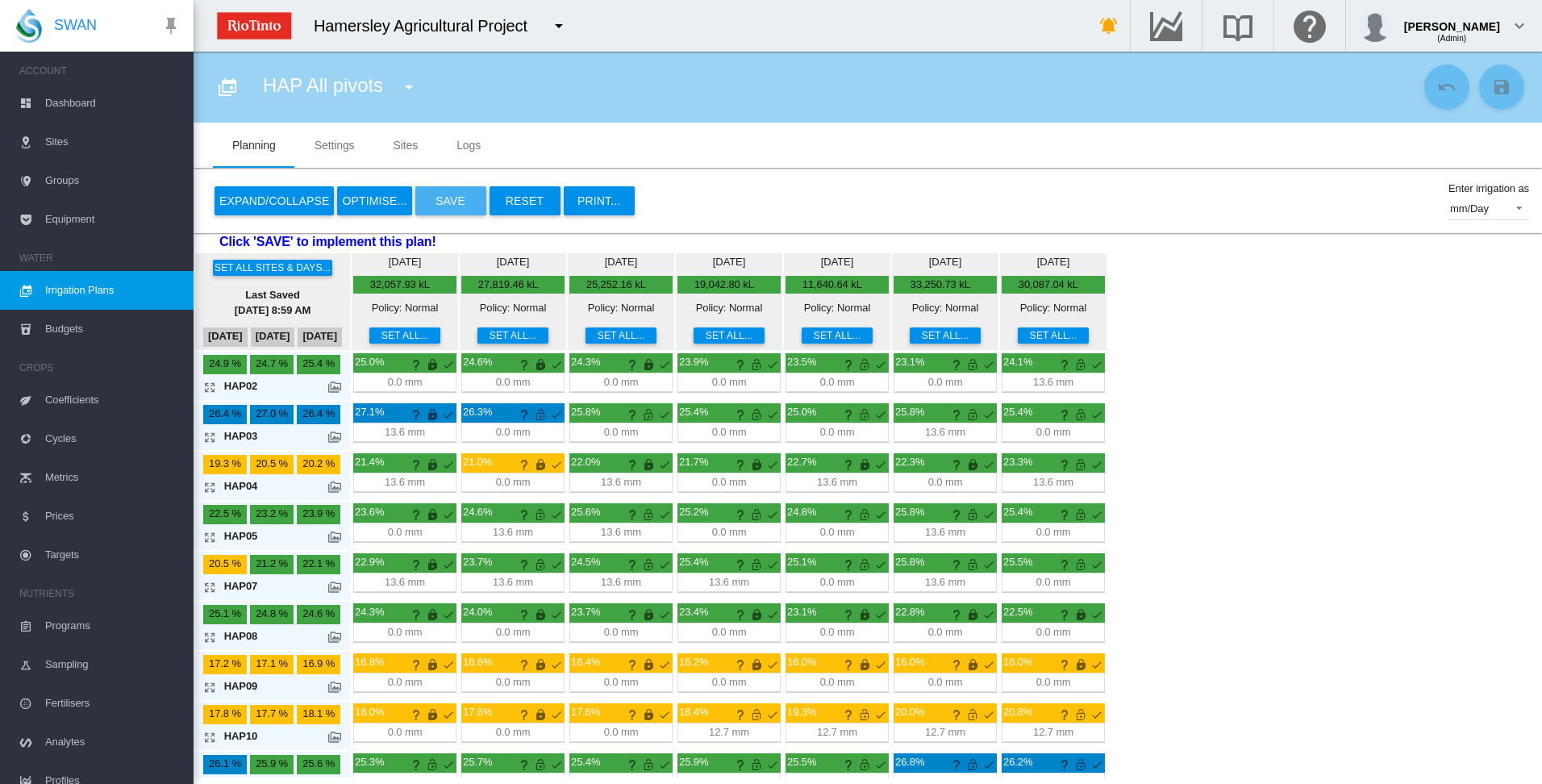
click at [442, 203] on button "Save" at bounding box center [451, 200] width 71 height 29
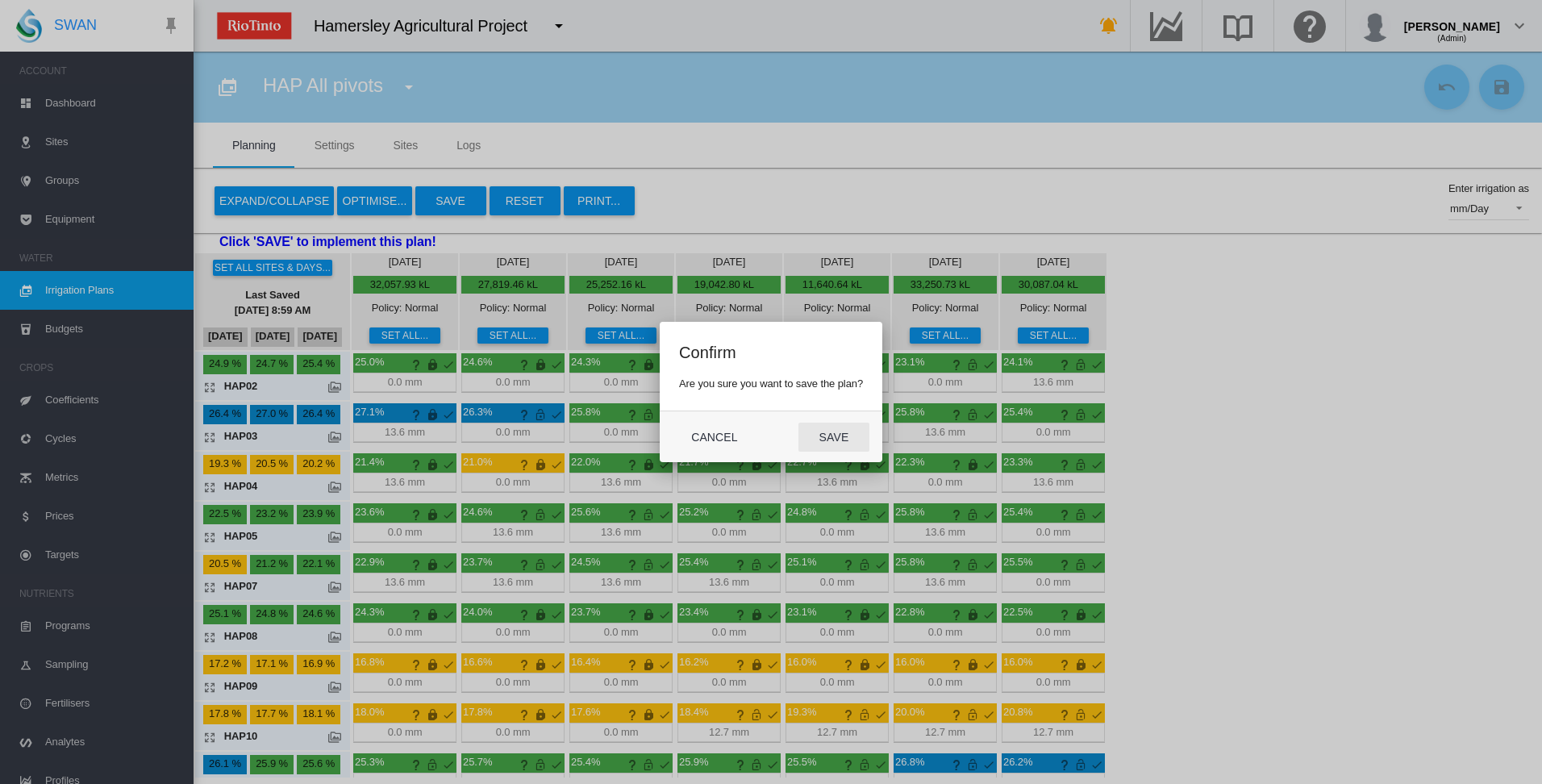
click at [831, 437] on button "Save" at bounding box center [833, 437] width 71 height 29
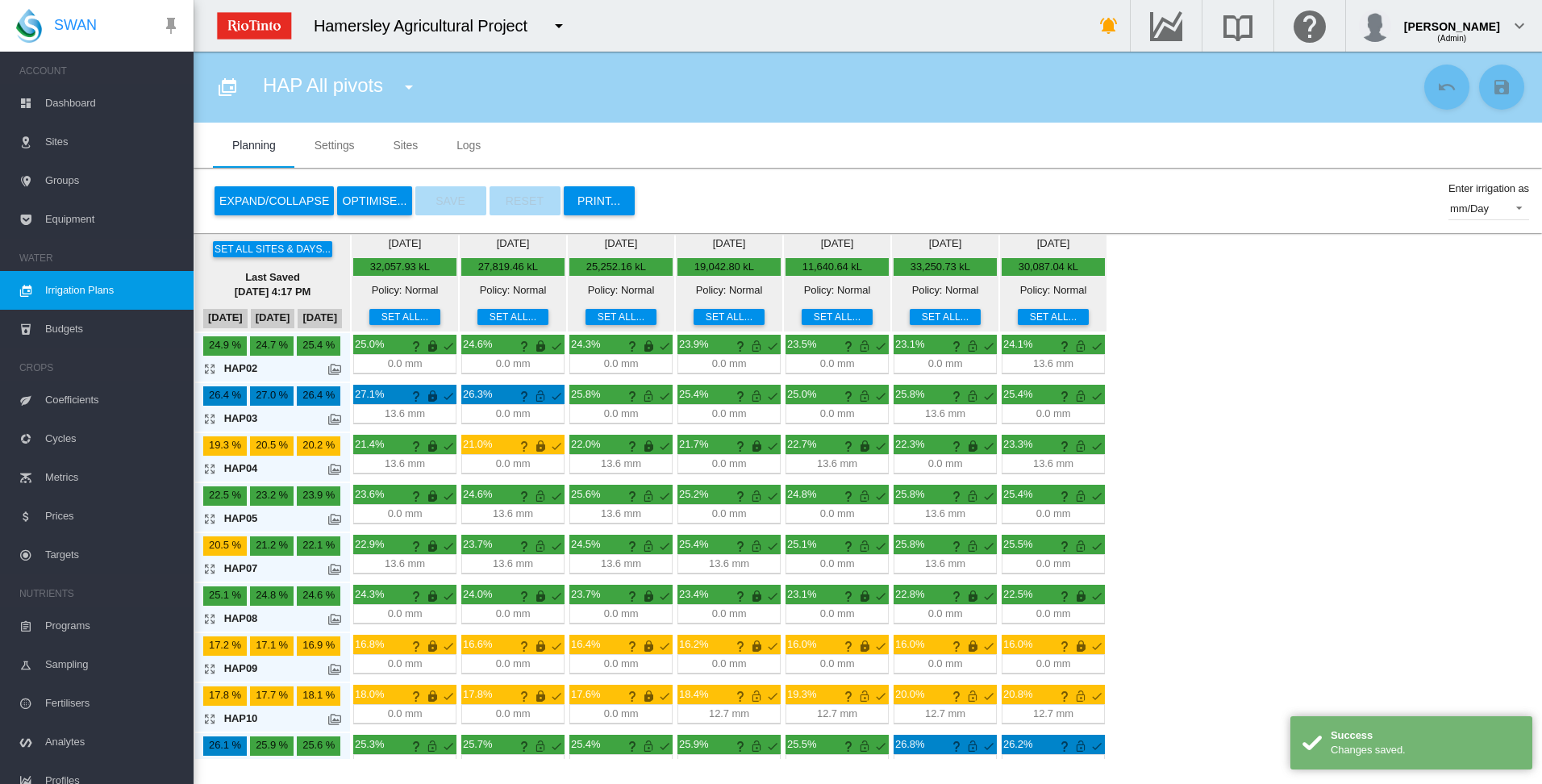
click at [1326, 483] on div "Set all sites & days... Last Saved [DATE] 4:17 PM [DATE] Sep [DATE] [DATE] 0.6" at bounding box center [868, 495] width 1348 height 526
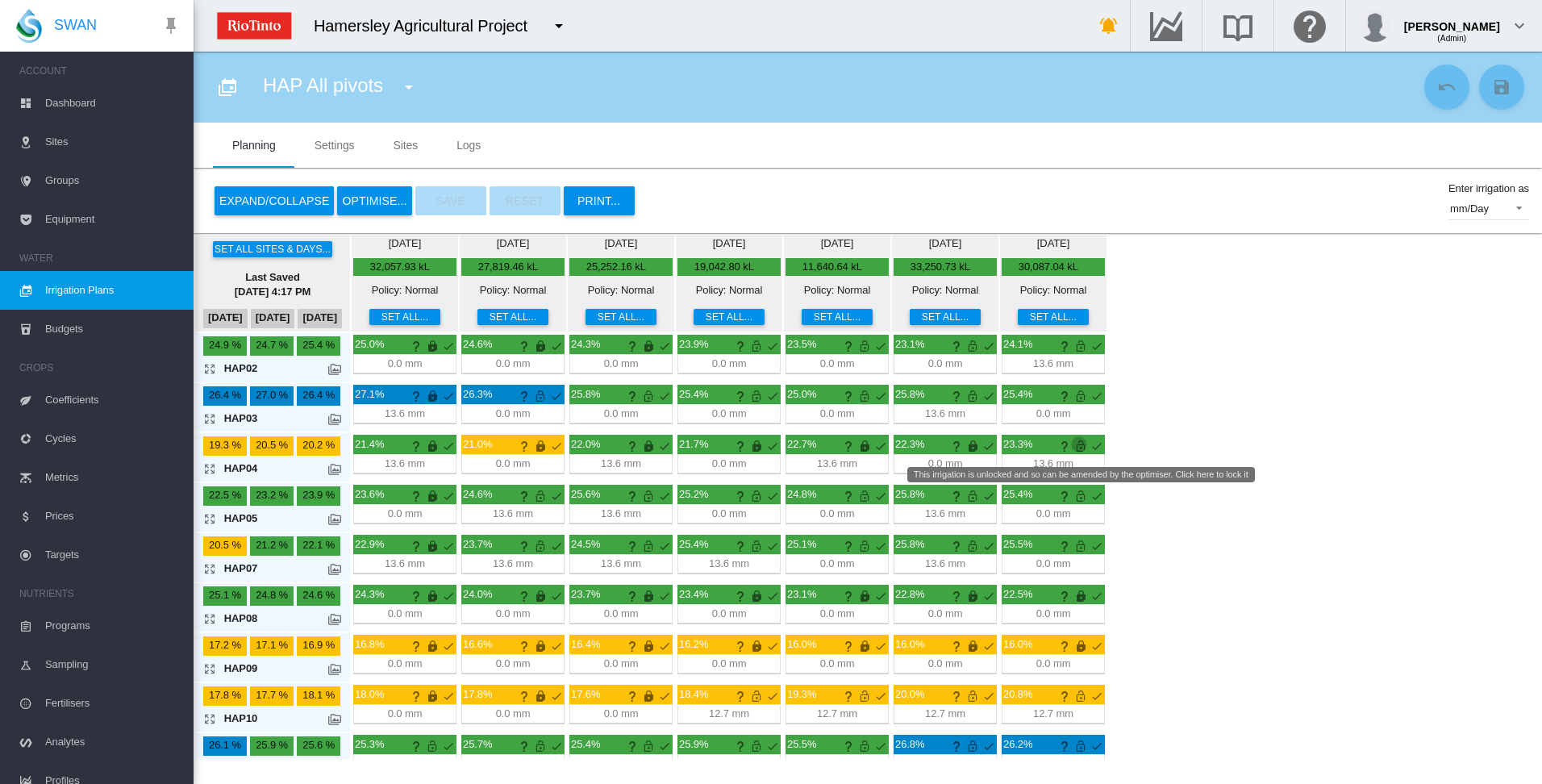
click at [1080, 447] on md-icon "This irrigation is unlocked and so can be amended by the optimiser. Click here …" at bounding box center [1080, 445] width 20 height 20
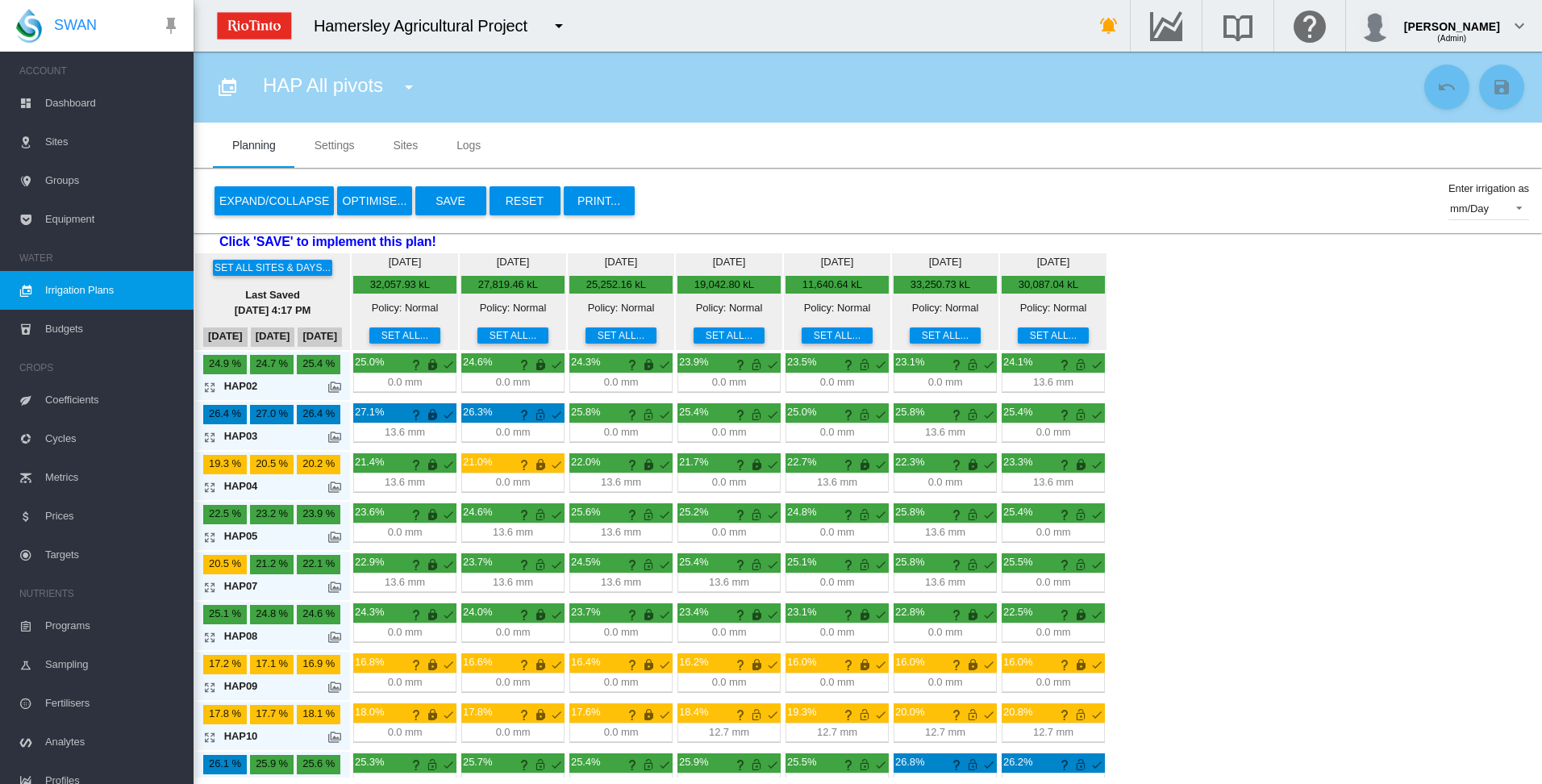
click at [369, 200] on button "OPTIMISE..." at bounding box center [374, 200] width 74 height 29
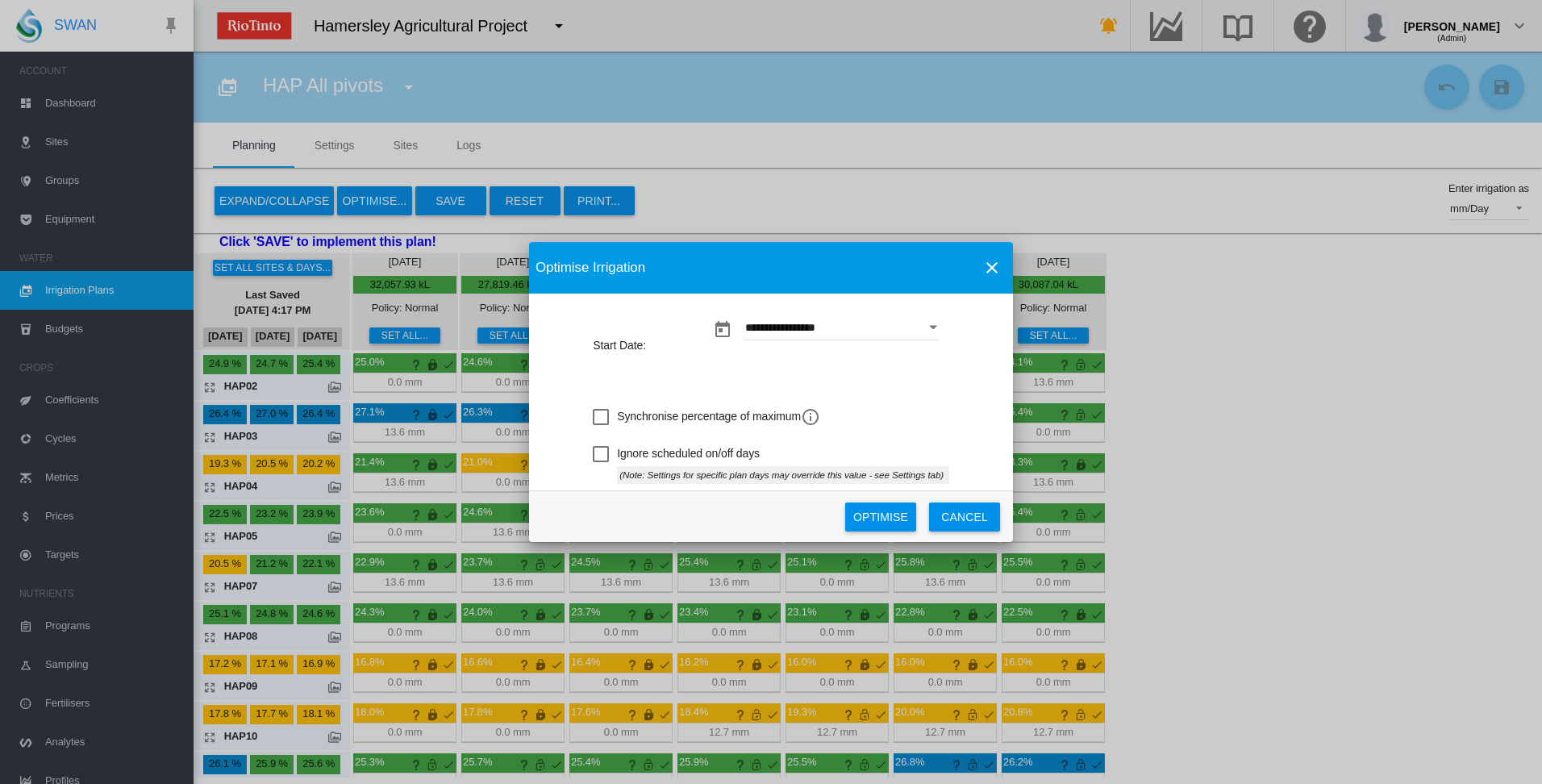
click at [877, 517] on button "Optimise" at bounding box center [881, 516] width 71 height 29
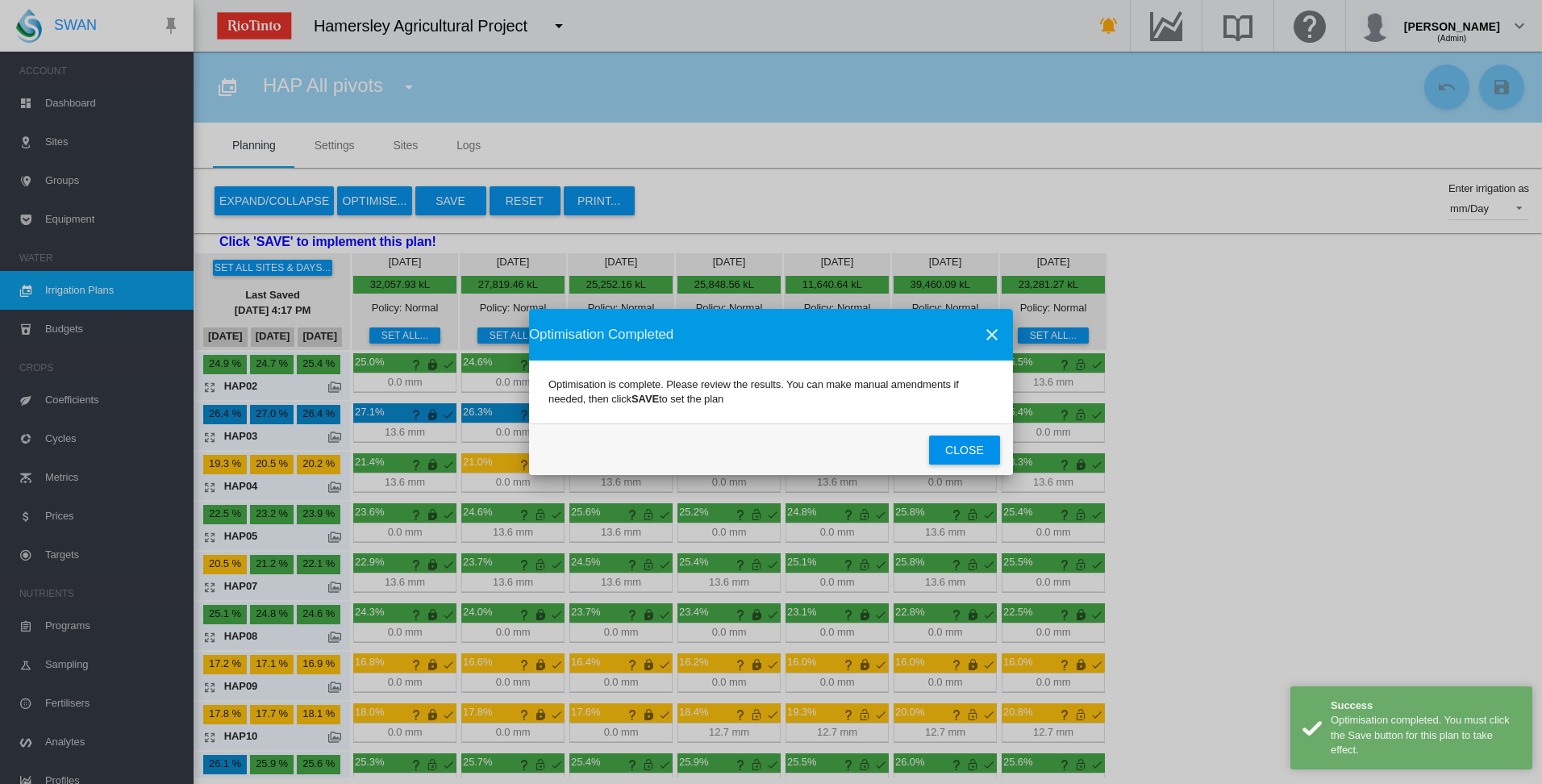
click at [950, 448] on button "Close" at bounding box center [965, 450] width 71 height 29
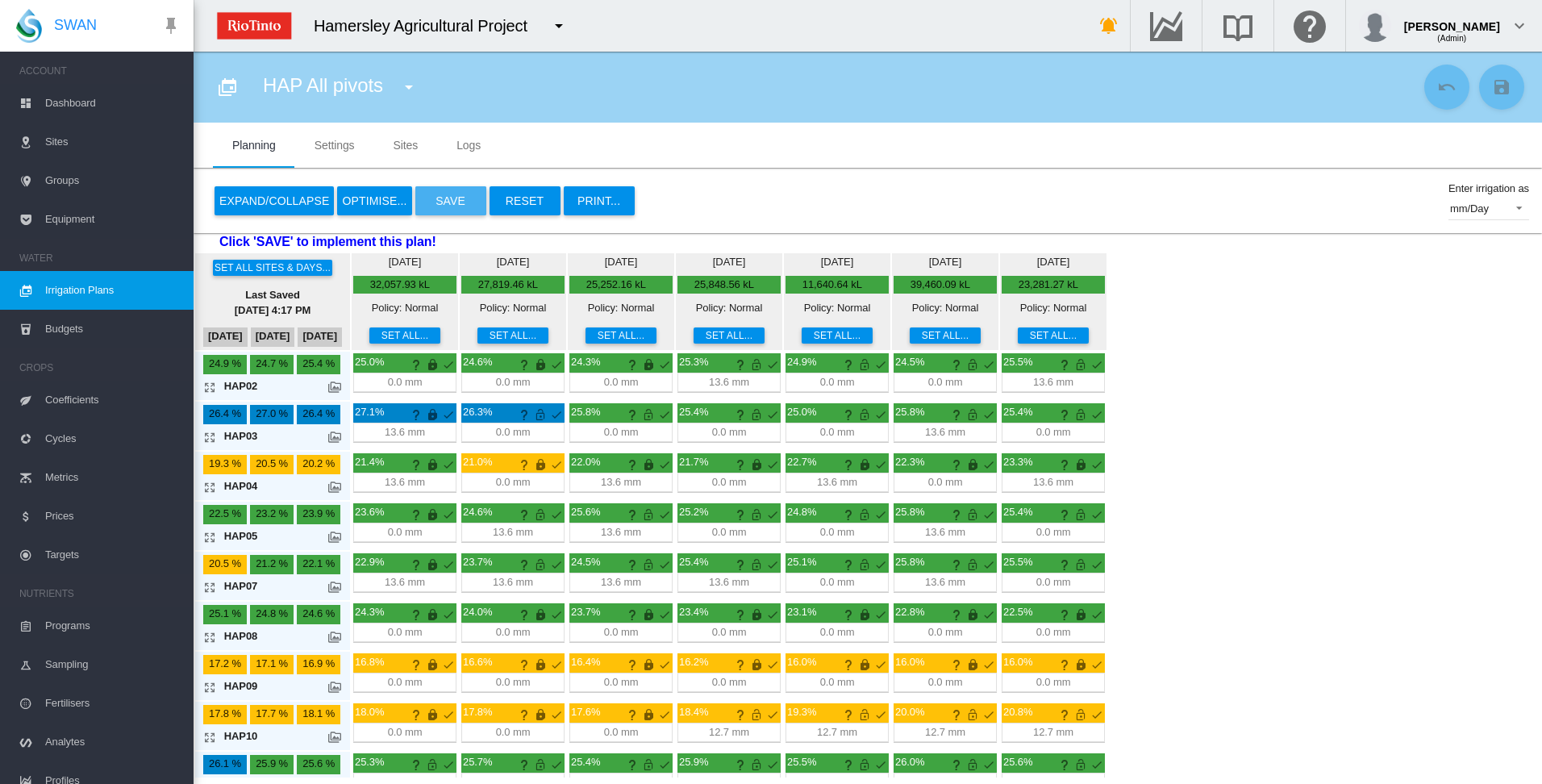
click at [444, 201] on button "Save" at bounding box center [451, 200] width 71 height 29
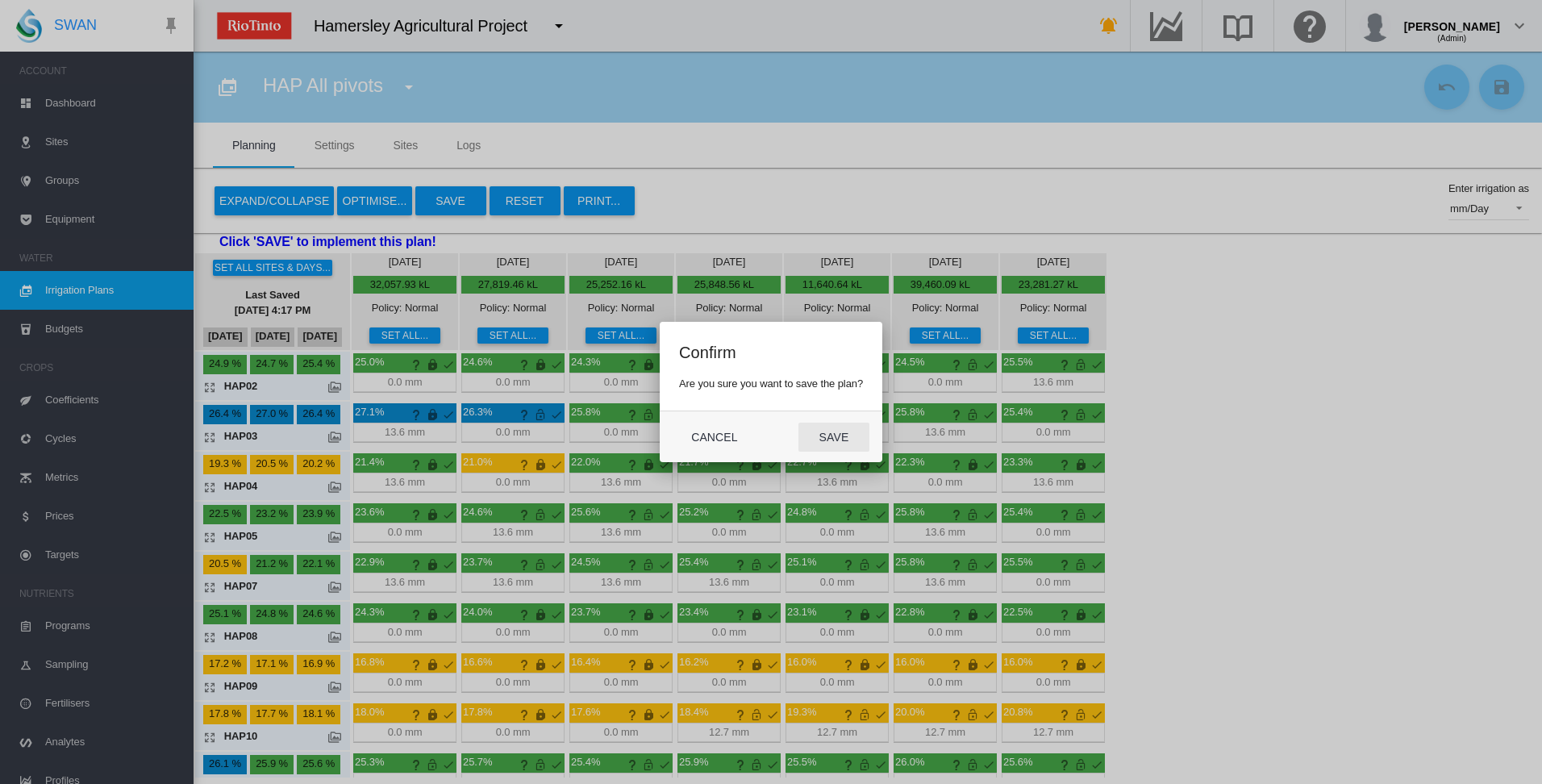
click at [830, 439] on button "Save" at bounding box center [833, 437] width 71 height 29
